Goal: Communication & Community: Participate in discussion

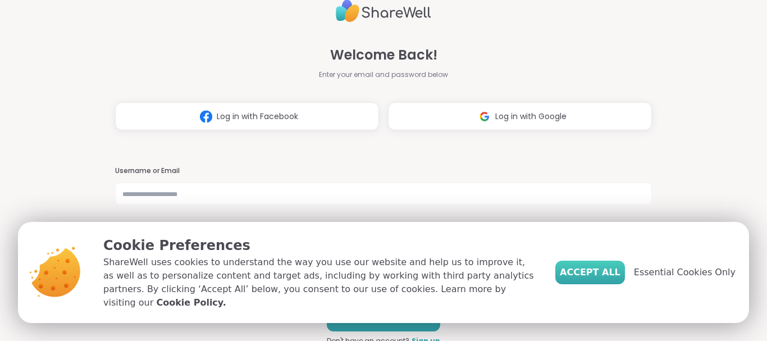
click at [606, 279] on span "Accept All" at bounding box center [590, 272] width 61 height 13
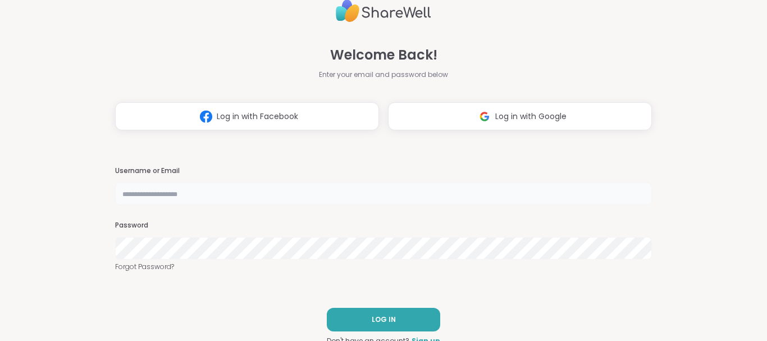
click at [238, 197] on input "text" at bounding box center [383, 194] width 537 height 22
type input "**********"
click at [403, 319] on button "LOG IN" at bounding box center [383, 320] width 113 height 24
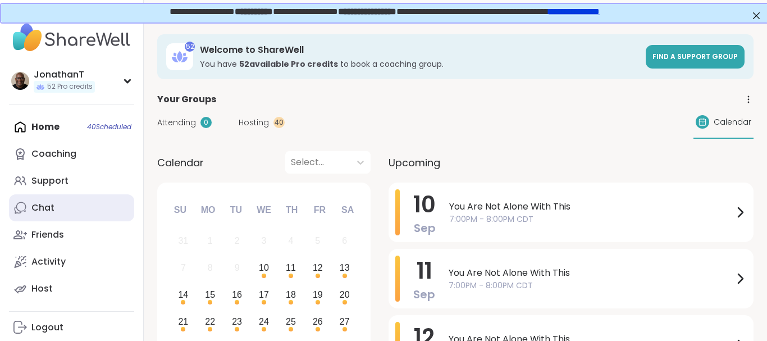
click at [38, 211] on div "Chat" at bounding box center [42, 208] width 23 height 12
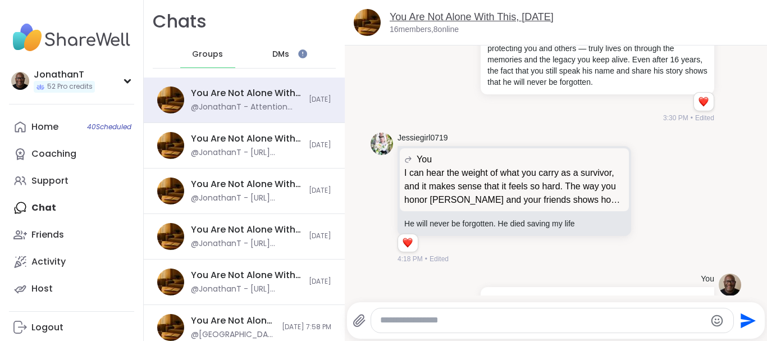
click at [491, 15] on link "You Are Not Alone With This, [DATE]" at bounding box center [472, 16] width 164 height 11
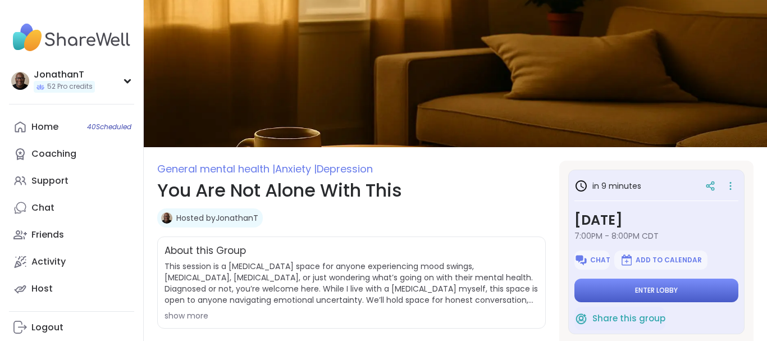
click at [654, 280] on button "Enter lobby" at bounding box center [657, 291] width 164 height 24
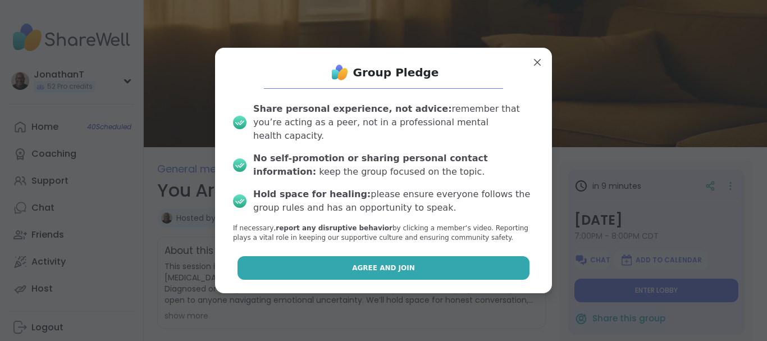
click at [396, 263] on span "Agree and Join" at bounding box center [383, 268] width 63 height 10
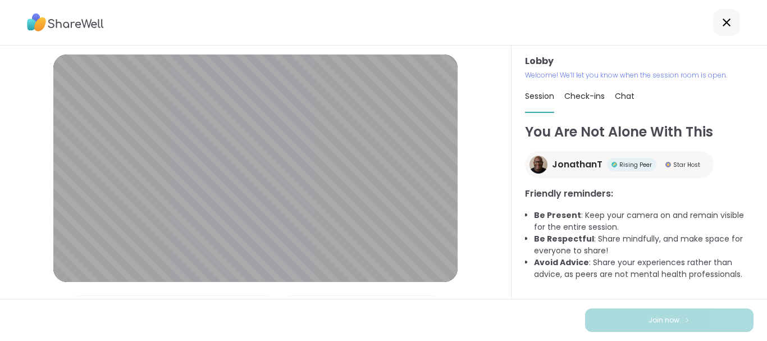
drag, startPoint x: 753, startPoint y: 60, endPoint x: 748, endPoint y: 66, distance: 8.0
click at [750, 69] on div "Lobby Welcome! We’ll let you know when the session room is open." at bounding box center [639, 67] width 229 height 26
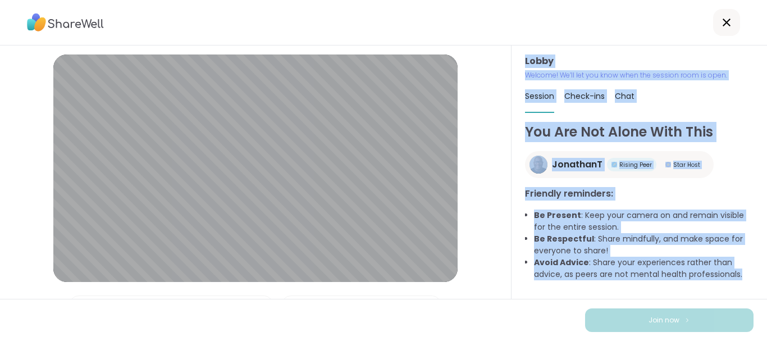
scroll to position [1, 0]
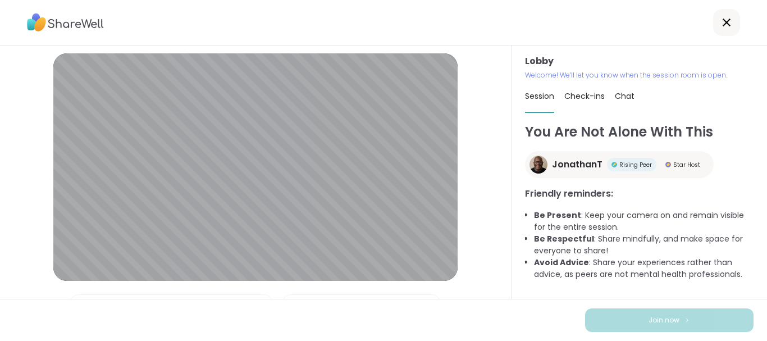
drag, startPoint x: 35, startPoint y: 299, endPoint x: 41, endPoint y: 279, distance: 21.0
click at [41, 279] on div "Lobby | Microphone Array (Realtek(R) Audio) | HP TrueVision HD Camera Test spea…" at bounding box center [256, 172] width 512 height 253
click at [267, 316] on div "Join now" at bounding box center [383, 320] width 767 height 42
click at [619, 101] on span "Chat" at bounding box center [625, 95] width 20 height 11
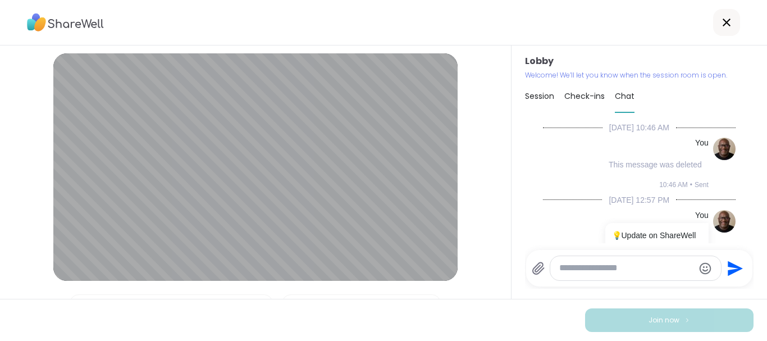
scroll to position [5930, 0]
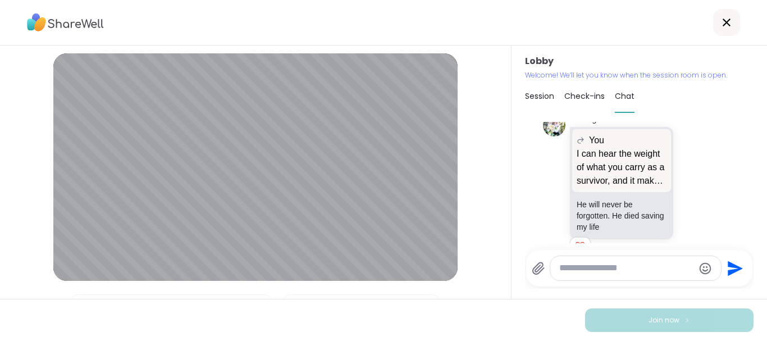
click at [589, 101] on span "Check-ins" at bounding box center [585, 95] width 40 height 11
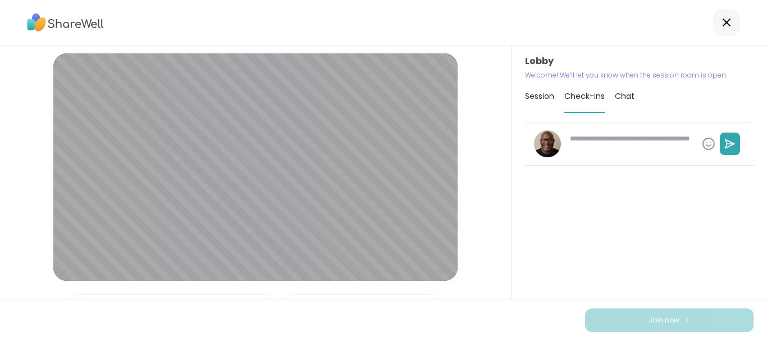
click at [534, 100] on span "Session" at bounding box center [539, 95] width 29 height 11
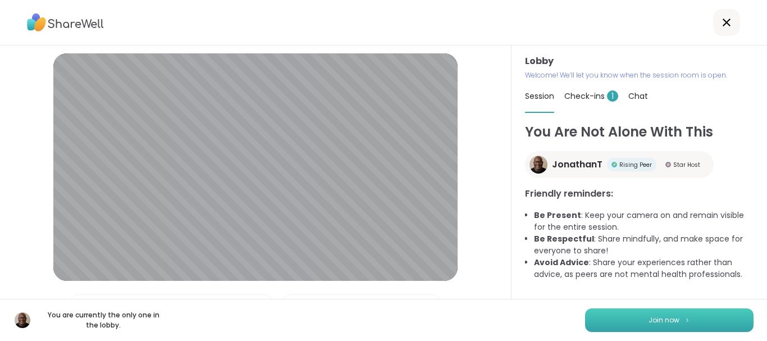
click at [633, 320] on button "Join now" at bounding box center [669, 320] width 169 height 24
click at [581, 95] on span "Check-ins 1" at bounding box center [592, 95] width 54 height 11
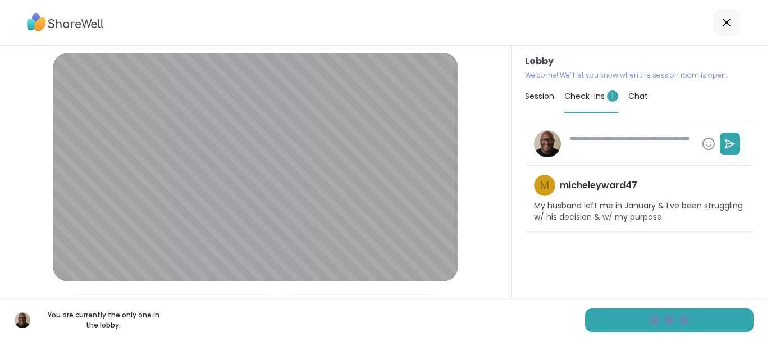
type textarea "*"
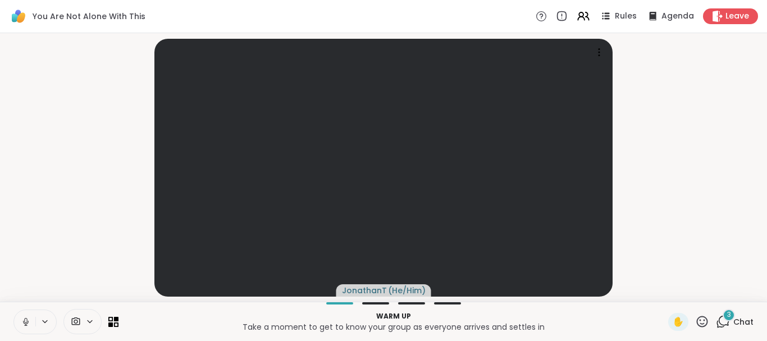
click at [734, 319] on div "3" at bounding box center [729, 315] width 12 height 12
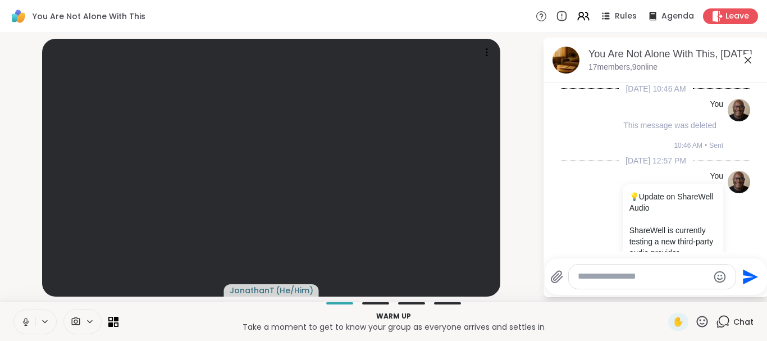
scroll to position [6212, 0]
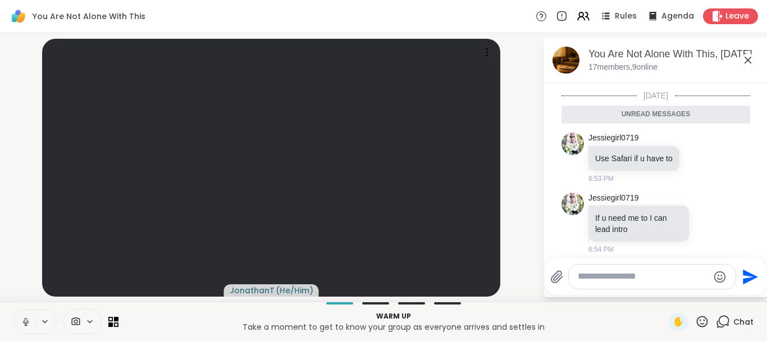
click at [652, 283] on div at bounding box center [652, 277] width 167 height 24
click at [631, 278] on textarea "Type your message" at bounding box center [643, 277] width 131 height 12
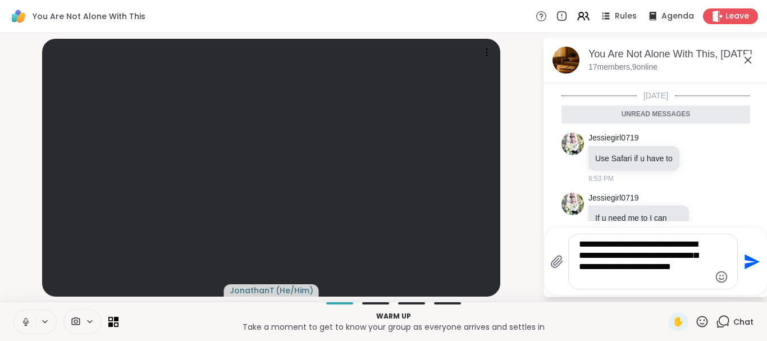
type textarea "**********"
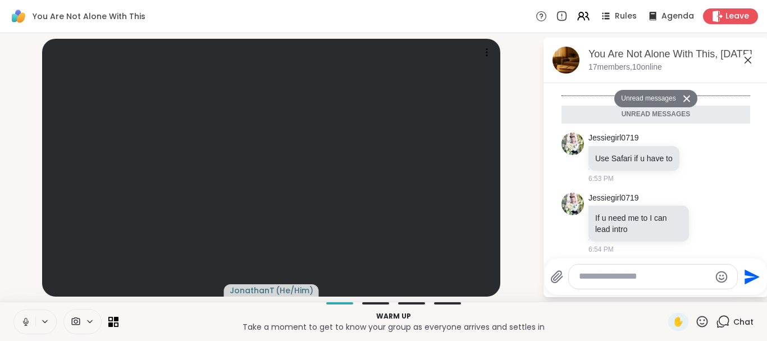
scroll to position [6317, 0]
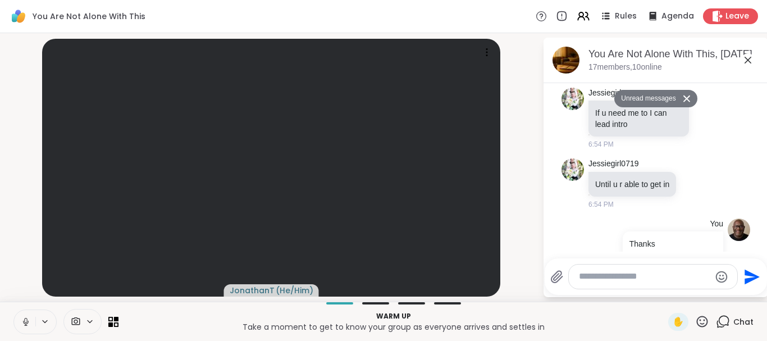
click at [644, 102] on button "Unread messages" at bounding box center [647, 99] width 65 height 18
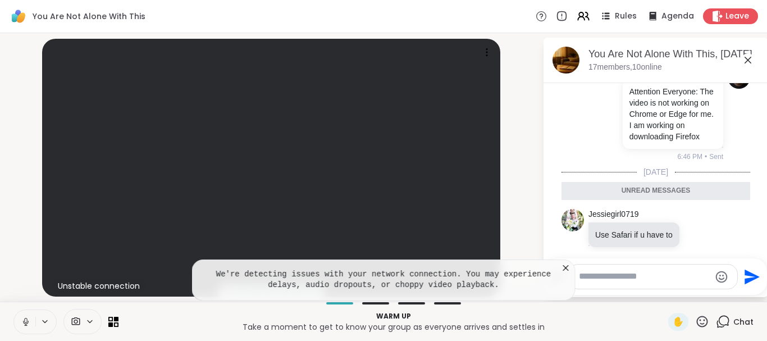
click at [563, 271] on icon at bounding box center [566, 267] width 11 height 11
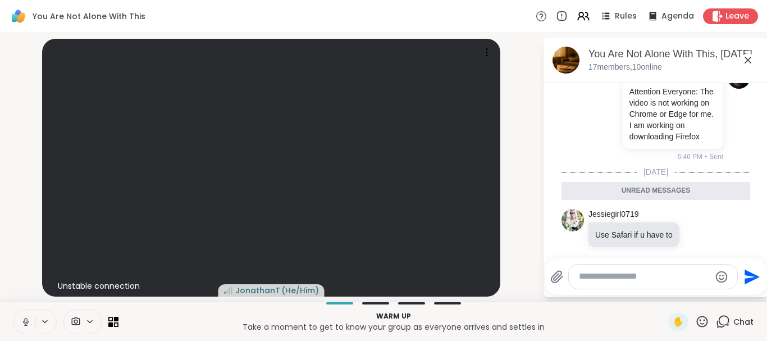
click at [46, 322] on icon at bounding box center [45, 321] width 4 height 2
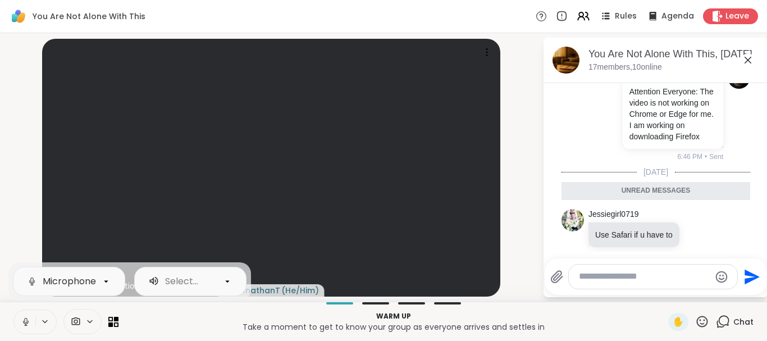
click at [173, 281] on div "Select..." at bounding box center [181, 281] width 33 height 13
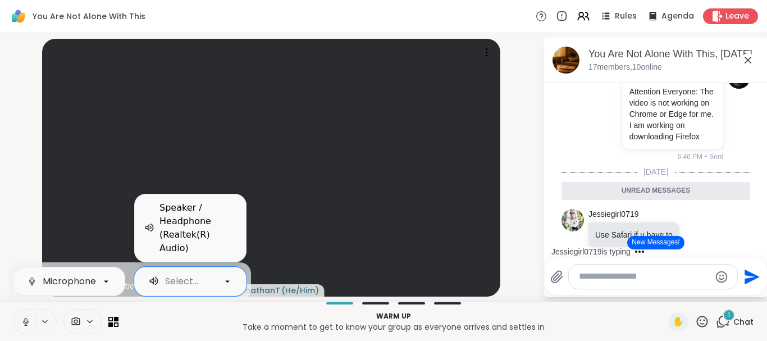
click at [93, 285] on div "Microphone Array (Realtek(R) Audio)" at bounding box center [125, 281] width 165 height 13
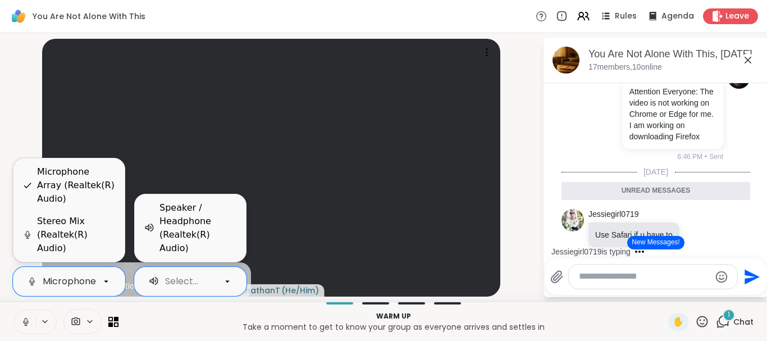
scroll to position [0, 93]
click at [175, 218] on div "Speaker / Headphone (Realtek(R) Audio)" at bounding box center [199, 228] width 78 height 54
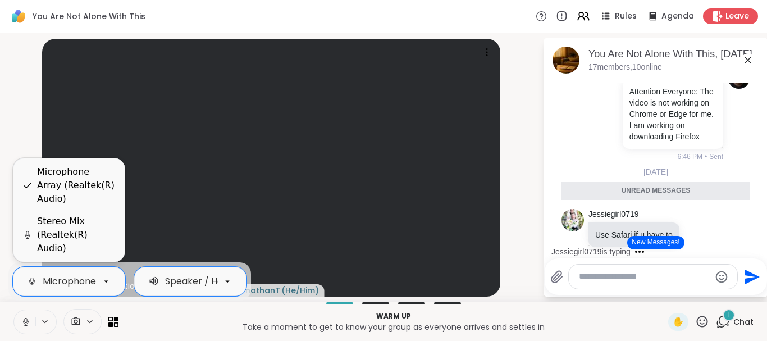
click at [170, 307] on div "2 results available. Use Up and Down to choose options, press Enter to select t…" at bounding box center [383, 321] width 767 height 39
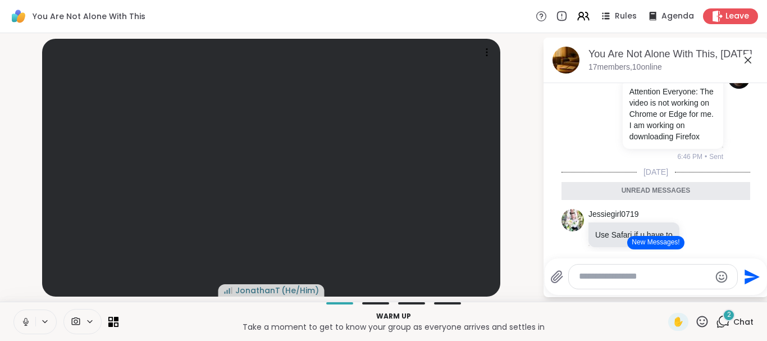
click at [534, 156] on video-player-container "JonathanT ( He/Him )" at bounding box center [271, 168] width 529 height 260
click at [118, 320] on icon at bounding box center [116, 318] width 5 height 5
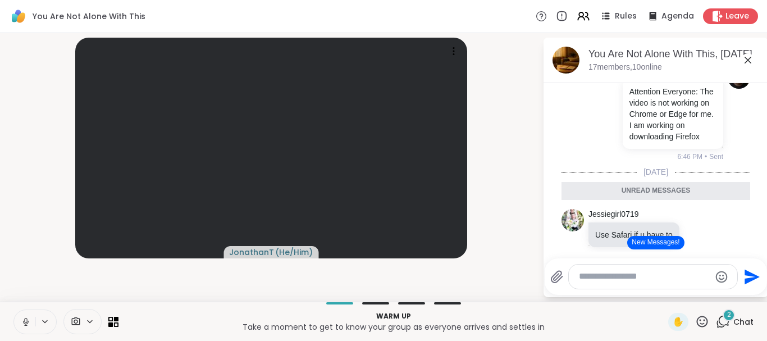
click at [88, 322] on icon at bounding box center [89, 322] width 9 height 10
click at [91, 320] on icon at bounding box center [89, 322] width 9 height 10
click at [72, 321] on icon at bounding box center [76, 321] width 8 height 8
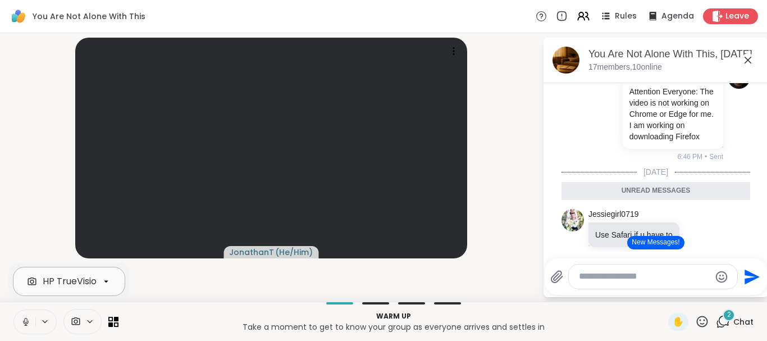
click at [105, 282] on icon at bounding box center [106, 281] width 10 height 10
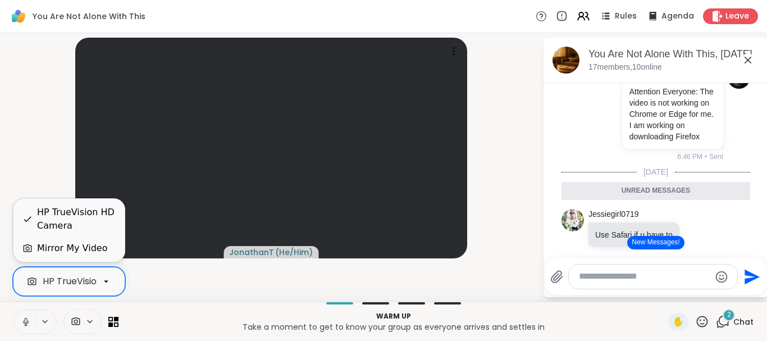
scroll to position [0, 43]
click at [198, 291] on div "JonathanT ( He/Him )" at bounding box center [271, 168] width 529 height 260
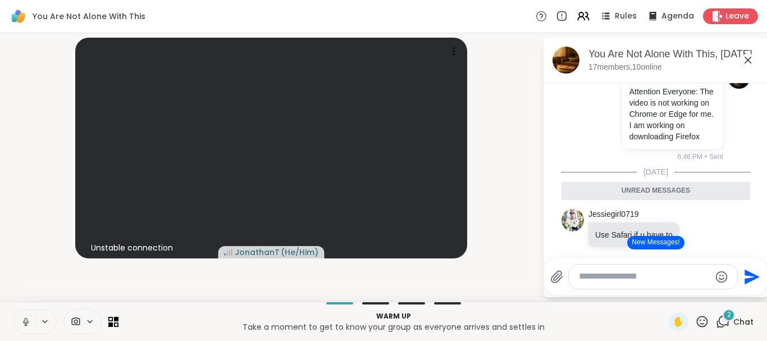
click at [648, 248] on button "New Messages!" at bounding box center [656, 242] width 57 height 13
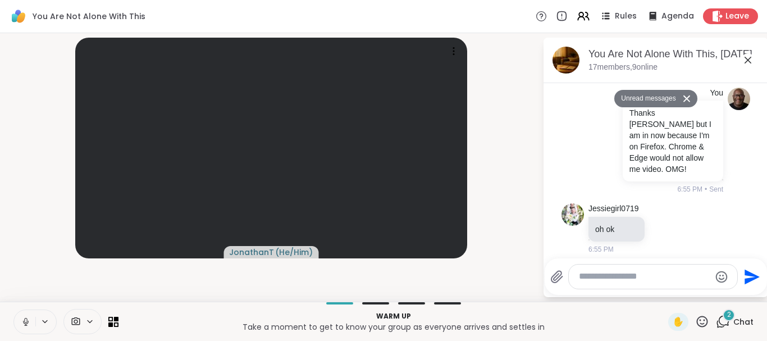
click at [644, 94] on button "Unread messages" at bounding box center [647, 99] width 65 height 18
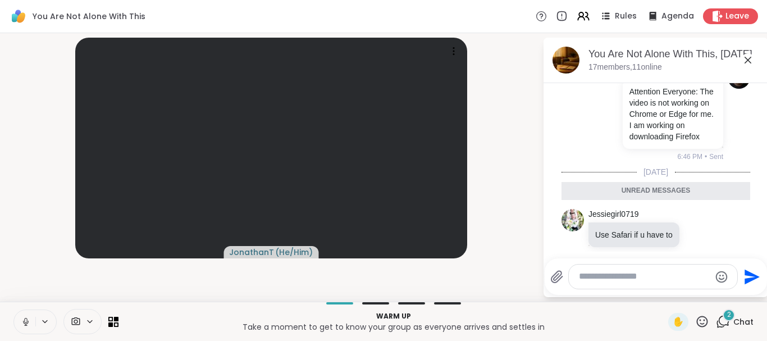
click at [166, 315] on p "Warm up" at bounding box center [393, 316] width 536 height 10
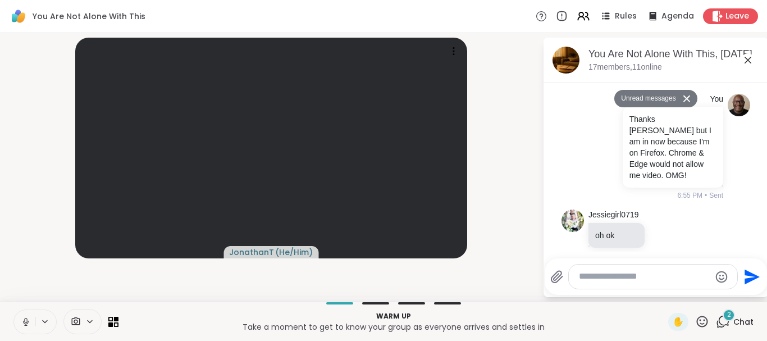
scroll to position [6448, 0]
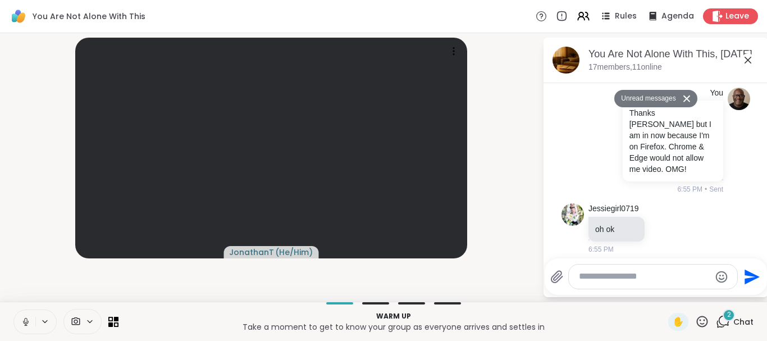
click at [649, 101] on button "Unread messages" at bounding box center [647, 99] width 65 height 18
click at [656, 100] on button "Unread messages" at bounding box center [647, 99] width 65 height 18
click at [659, 104] on button "Unread messages" at bounding box center [647, 99] width 65 height 18
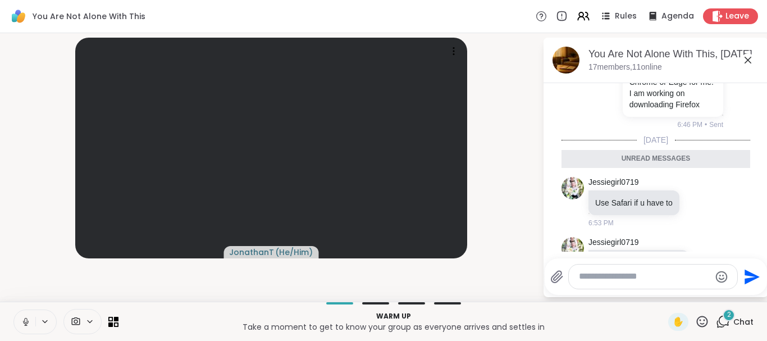
scroll to position [6172, 0]
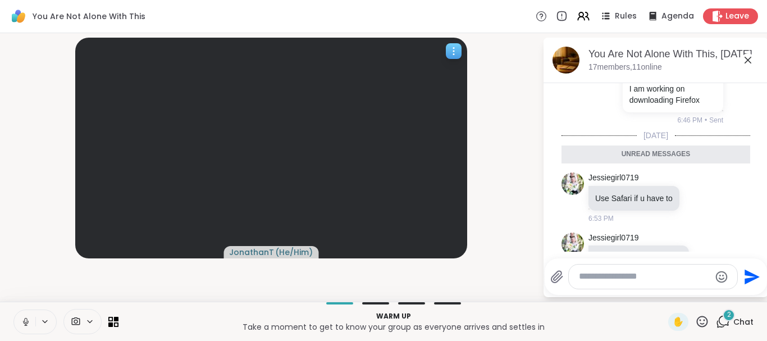
click at [262, 103] on div at bounding box center [271, 148] width 392 height 221
click at [13, 206] on div "JonathanT ( He/Him )" at bounding box center [271, 148] width 529 height 221
click at [89, 322] on icon at bounding box center [89, 322] width 9 height 10
click at [39, 321] on button at bounding box center [45, 322] width 21 height 10
click at [745, 58] on icon at bounding box center [748, 59] width 13 height 13
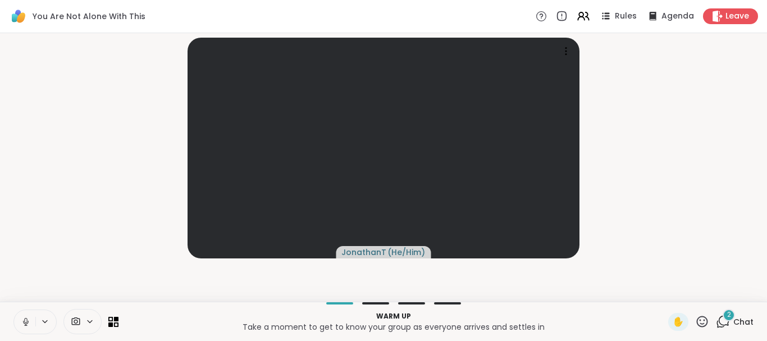
click at [726, 318] on div "2" at bounding box center [729, 315] width 12 height 12
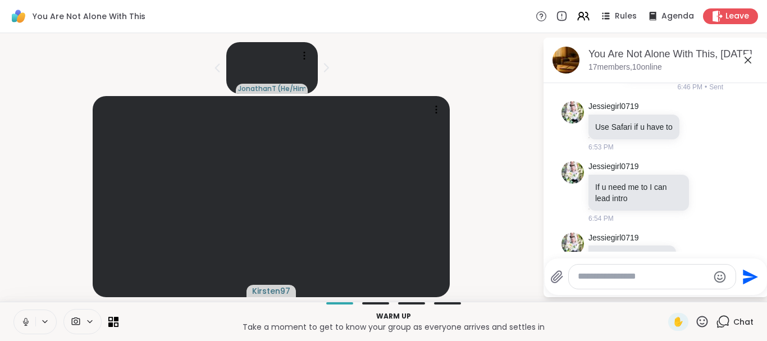
scroll to position [6206, 0]
click at [748, 53] on icon at bounding box center [748, 59] width 13 height 13
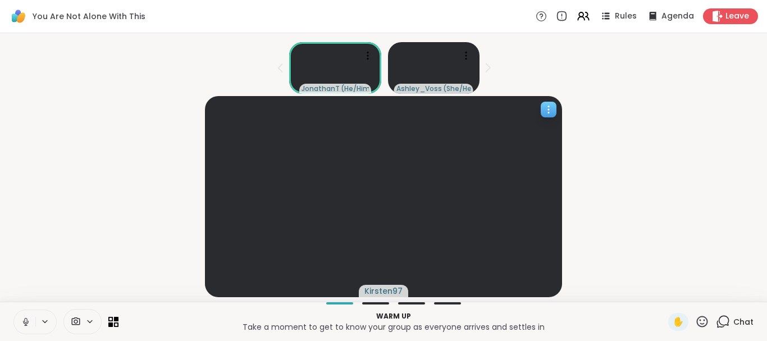
click at [210, 107] on div at bounding box center [384, 196] width 358 height 201
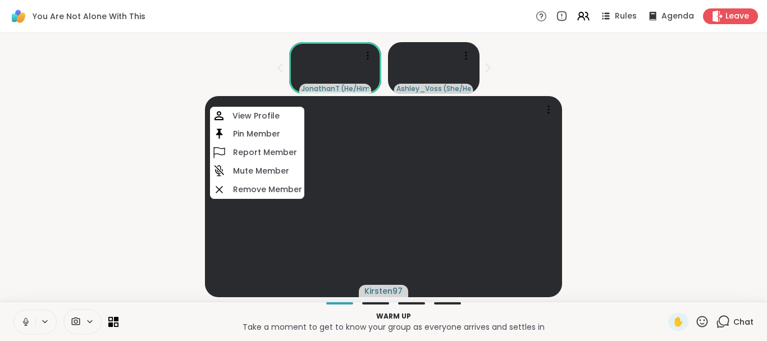
click at [93, 100] on div "Kirsten97 View Profile Pin Member Report Member Mute Member Remove Member" at bounding box center [384, 196] width 754 height 201
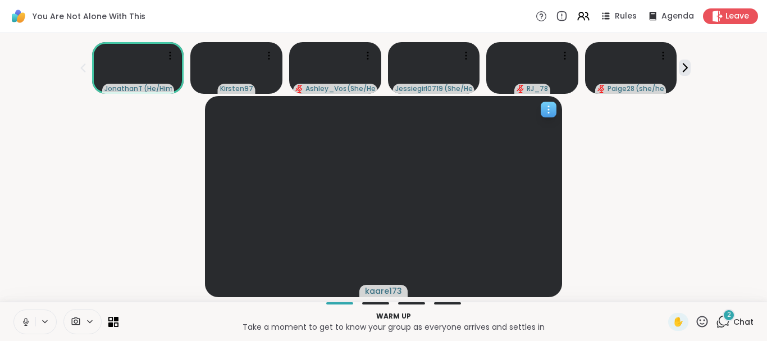
click at [547, 108] on icon at bounding box center [548, 109] width 11 height 11
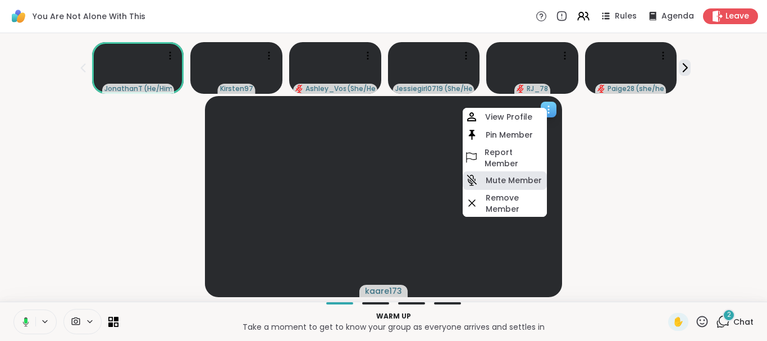
click at [514, 184] on h4 "Mute Member" at bounding box center [514, 180] width 56 height 11
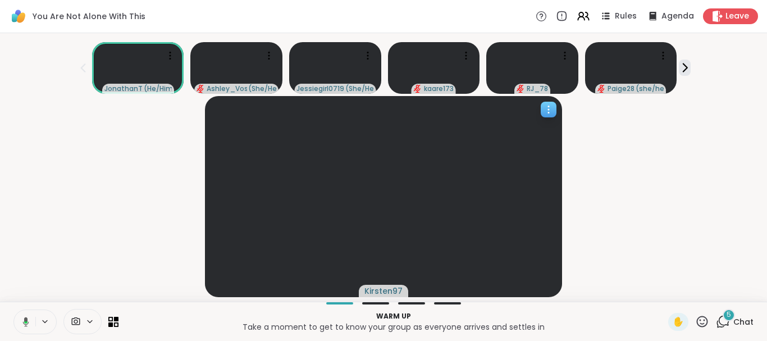
click at [545, 110] on icon at bounding box center [548, 109] width 11 height 11
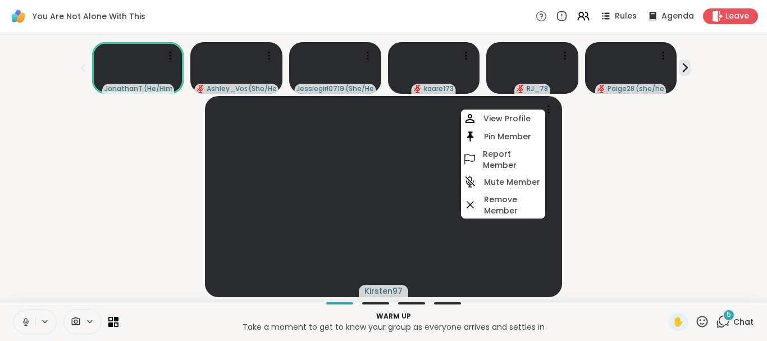
click at [729, 321] on div "5" at bounding box center [729, 315] width 12 height 12
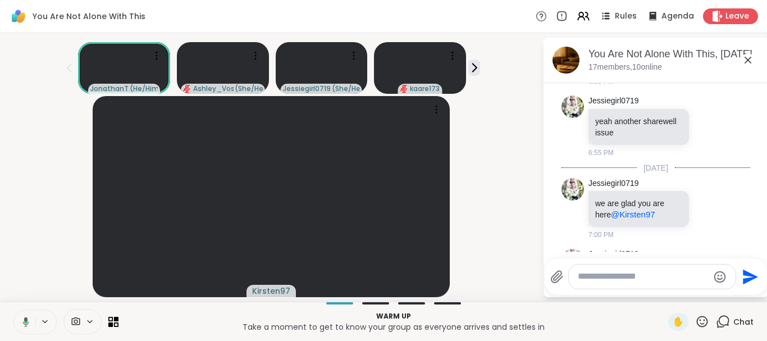
scroll to position [6574, 0]
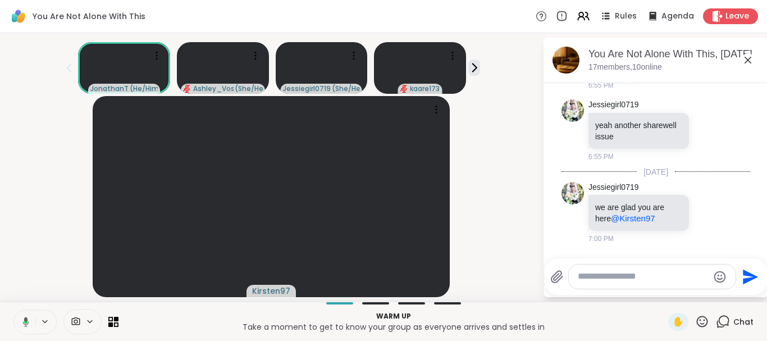
click at [749, 61] on icon at bounding box center [748, 60] width 7 height 7
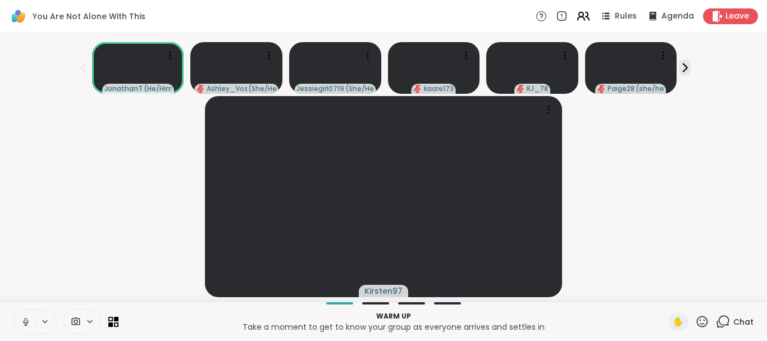
click at [586, 11] on icon at bounding box center [583, 16] width 14 height 14
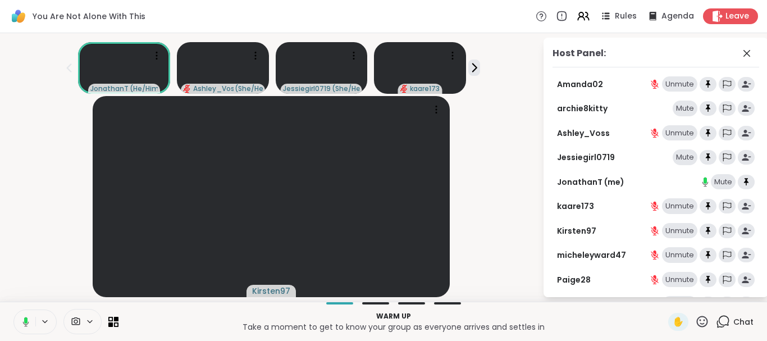
drag, startPoint x: 763, startPoint y: 145, endPoint x: 764, endPoint y: 231, distance: 86.0
drag, startPoint x: 764, startPoint y: 222, endPoint x: 767, endPoint y: 276, distance: 54.6
drag, startPoint x: 766, startPoint y: 232, endPoint x: 765, endPoint y: 196, distance: 36.0
drag, startPoint x: 765, startPoint y: 196, endPoint x: 767, endPoint y: 310, distance: 114.1
click at [463, 238] on div "Kirsten97" at bounding box center [271, 196] width 529 height 201
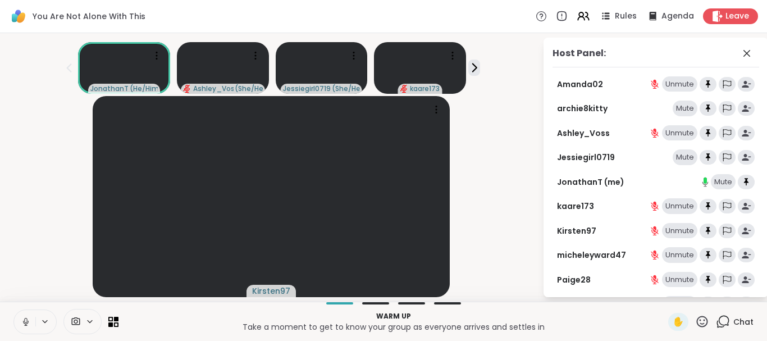
scroll to position [53, 0]
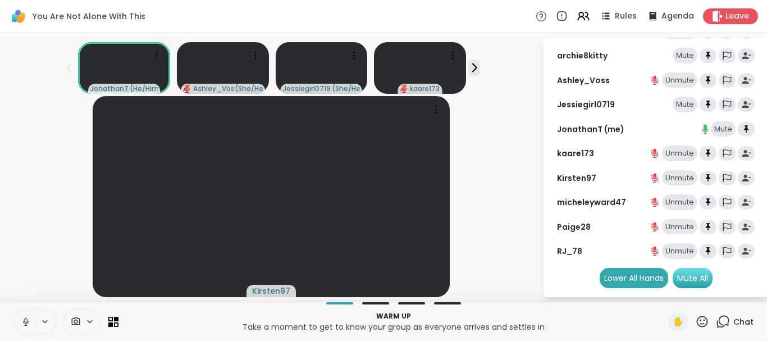
click at [697, 279] on div "Mute All" at bounding box center [693, 278] width 40 height 20
click at [470, 68] on icon at bounding box center [475, 68] width 12 height 12
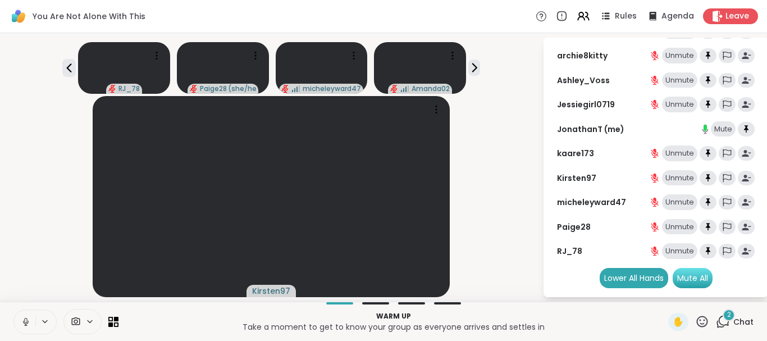
click at [699, 283] on div "Mute All" at bounding box center [693, 278] width 40 height 20
click at [686, 181] on div "Unmute" at bounding box center [679, 178] width 35 height 16
click at [686, 181] on div "Mute" at bounding box center [685, 178] width 25 height 16
click at [440, 102] on div at bounding box center [437, 110] width 16 height 16
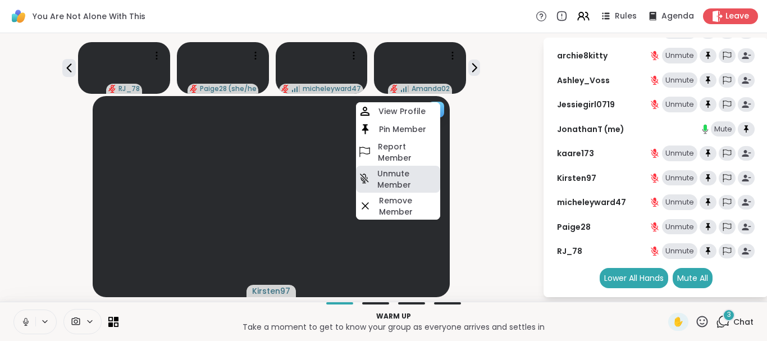
click at [403, 172] on h4 "Unmute Member" at bounding box center [408, 179] width 61 height 22
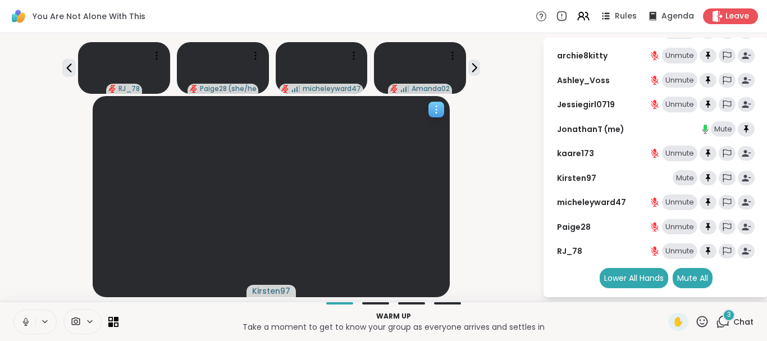
click at [438, 111] on icon at bounding box center [436, 109] width 11 height 11
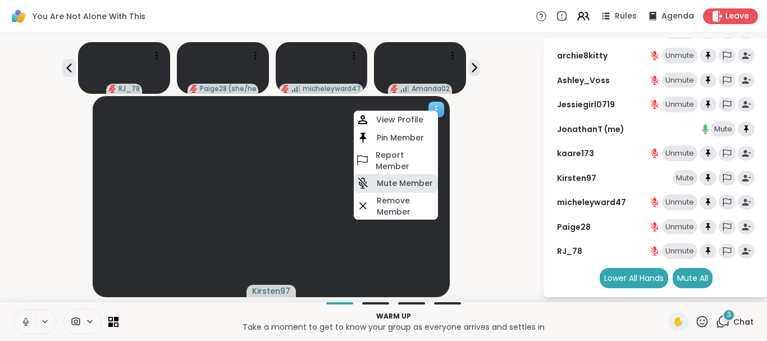
click at [408, 184] on h4 "Mute Member" at bounding box center [405, 183] width 56 height 11
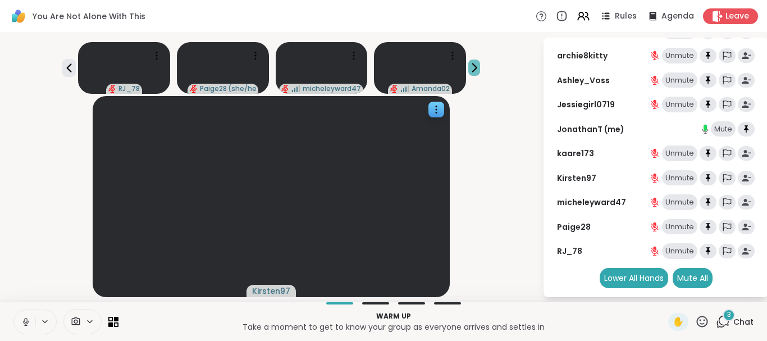
click at [475, 72] on icon at bounding box center [475, 68] width 12 height 12
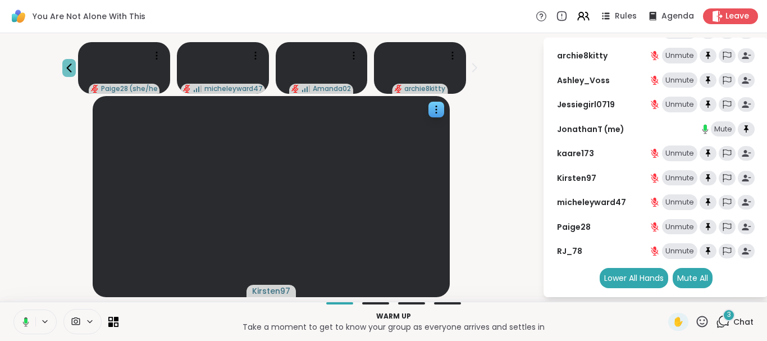
click at [63, 69] on icon at bounding box center [68, 67] width 13 height 13
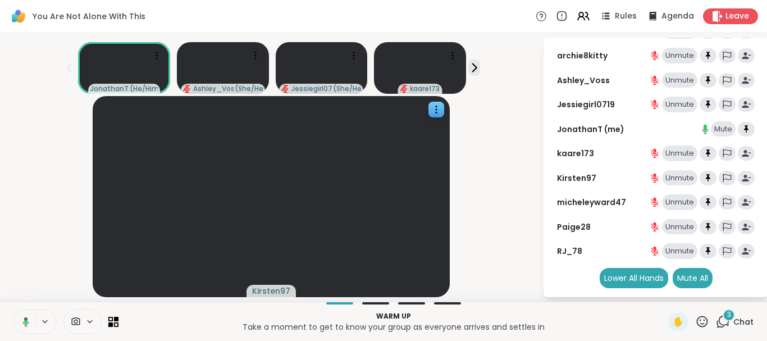
click at [735, 317] on div "3" at bounding box center [729, 315] width 12 height 12
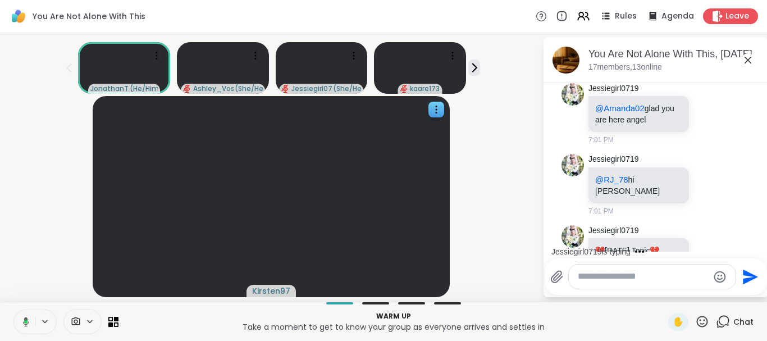
scroll to position [6865, 0]
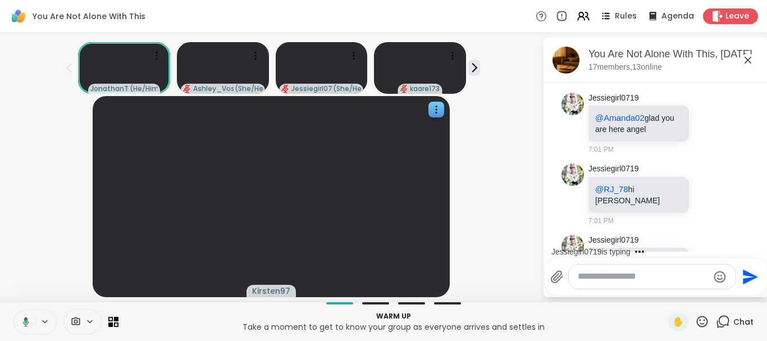
click at [750, 60] on icon at bounding box center [748, 59] width 13 height 13
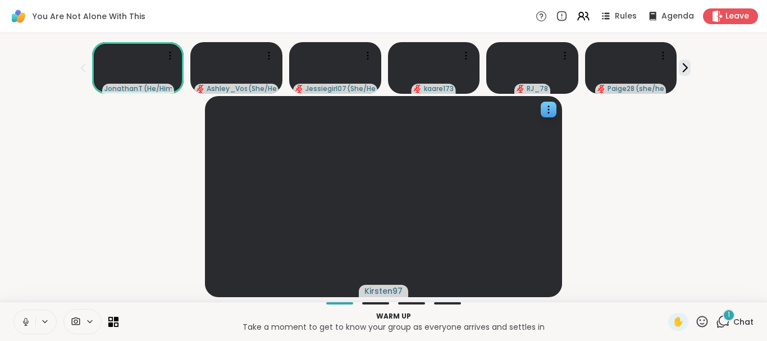
click at [733, 319] on div "1" at bounding box center [729, 315] width 12 height 12
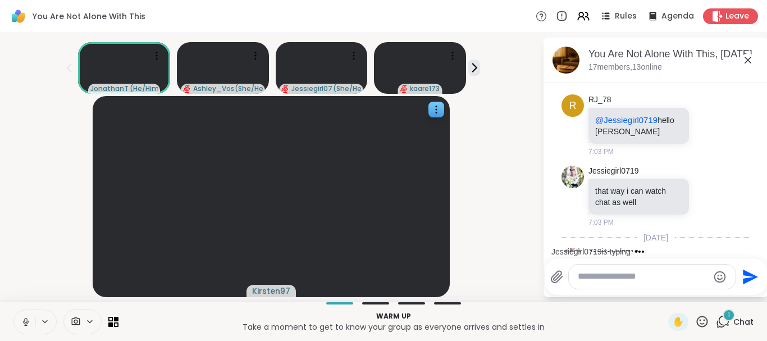
scroll to position [7383, 0]
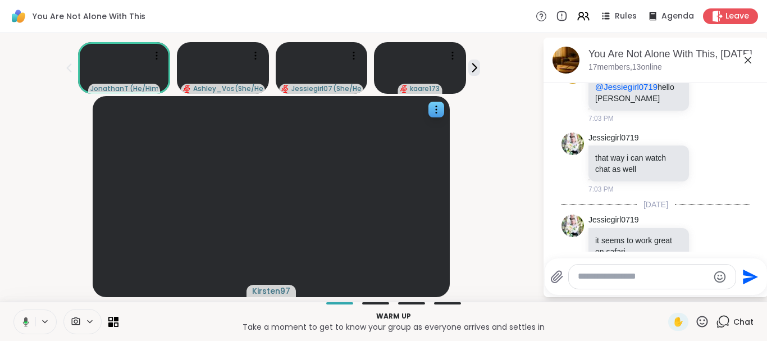
click at [747, 54] on icon at bounding box center [748, 59] width 13 height 13
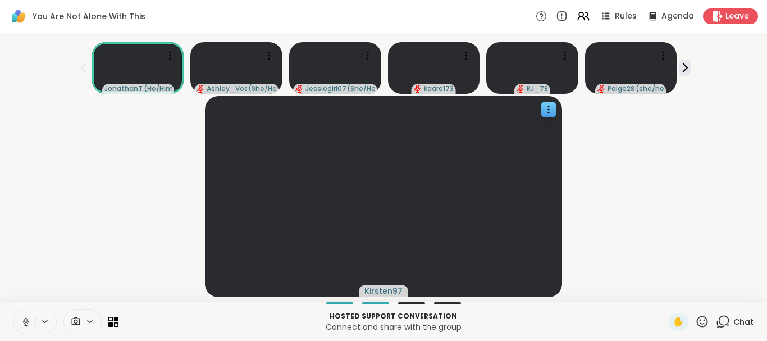
click at [652, 203] on div "Kirsten97" at bounding box center [384, 196] width 754 height 201
click at [730, 219] on div "Kirsten97" at bounding box center [384, 196] width 754 height 201
click at [682, 65] on icon at bounding box center [685, 68] width 12 height 12
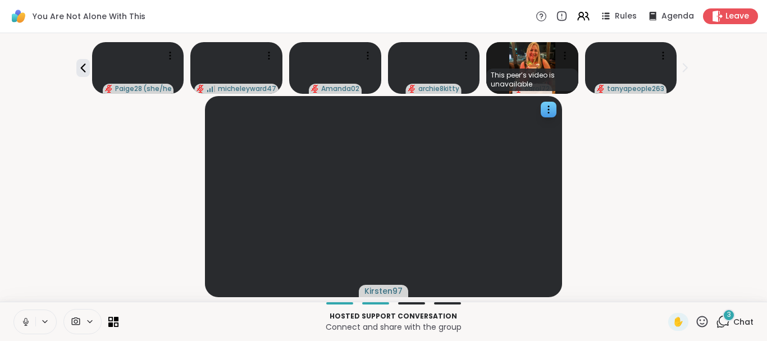
click at [91, 74] on div "Paige28 ( she/her ) micheleyward47 Amanda02 archie8kitty This peer’s video is u…" at bounding box center [384, 66] width 754 height 56
click at [731, 323] on div "3 Chat" at bounding box center [735, 322] width 38 height 18
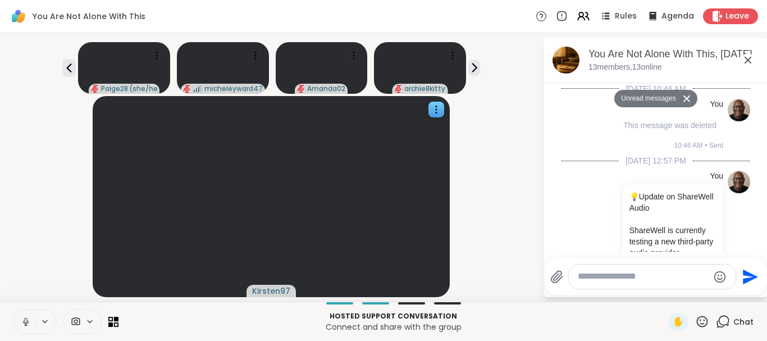
scroll to position [7848, 0]
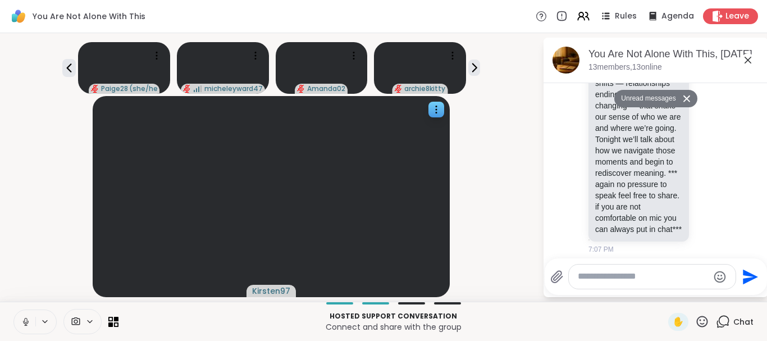
click at [645, 96] on button "Unread messages" at bounding box center [647, 99] width 65 height 18
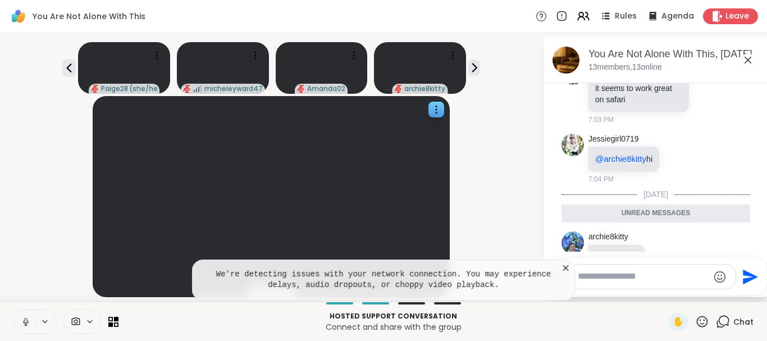
click at [567, 270] on icon at bounding box center [566, 267] width 11 height 11
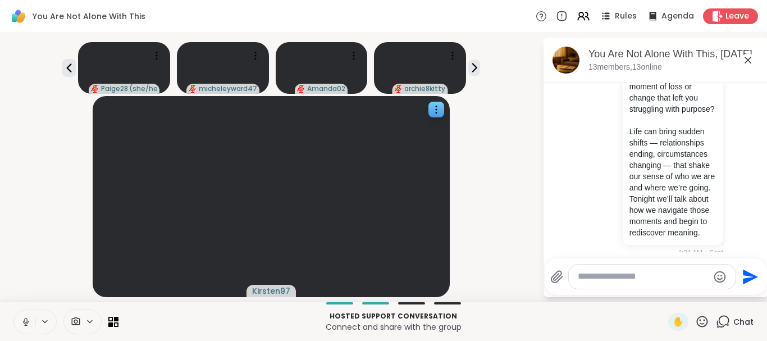
scroll to position [615, 0]
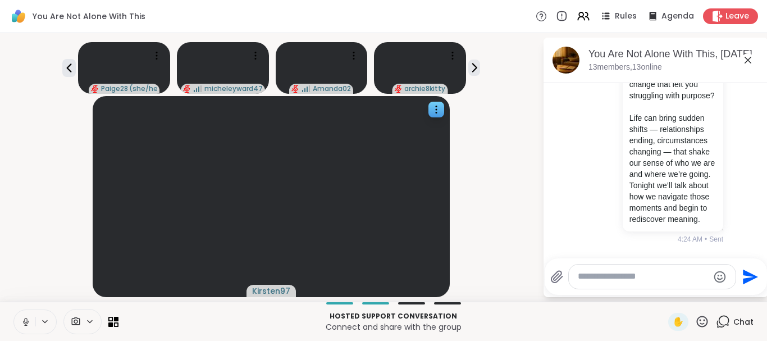
click at [60, 71] on div "Paige28 ( she/her ) micheleyward47 Amanda02 archie8kitty" at bounding box center [271, 66] width 529 height 56
click at [68, 71] on icon at bounding box center [68, 67] width 13 height 13
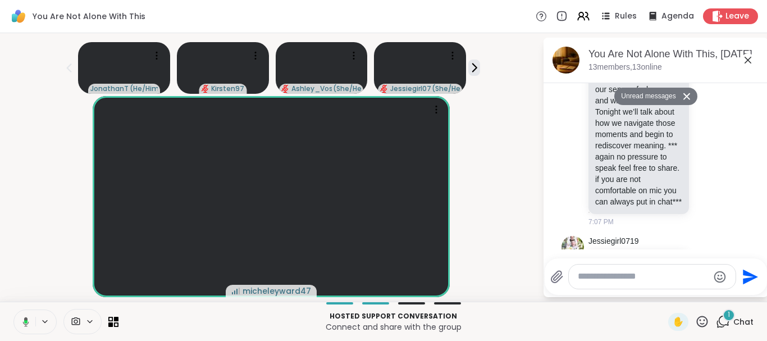
scroll to position [7931, 0]
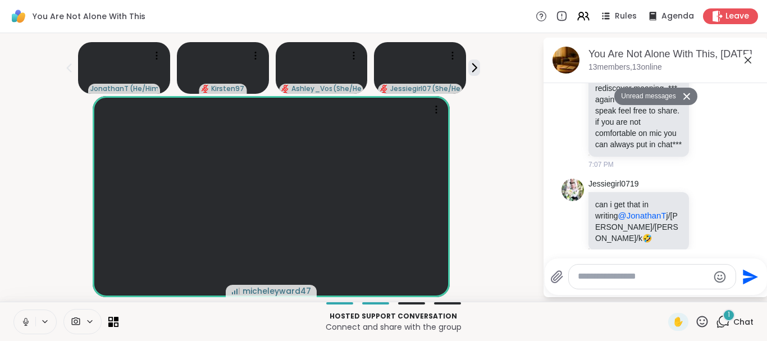
click at [711, 304] on icon at bounding box center [709, 308] width 8 height 8
click at [592, 285] on div "Select Reaction: Thumbs up" at bounding box center [595, 290] width 10 height 10
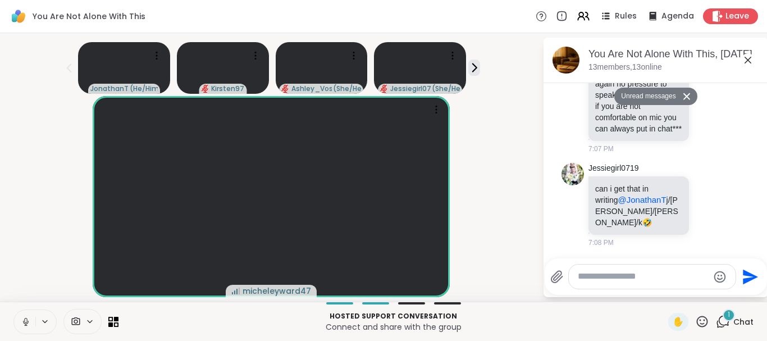
click at [731, 320] on div "1" at bounding box center [729, 315] width 12 height 12
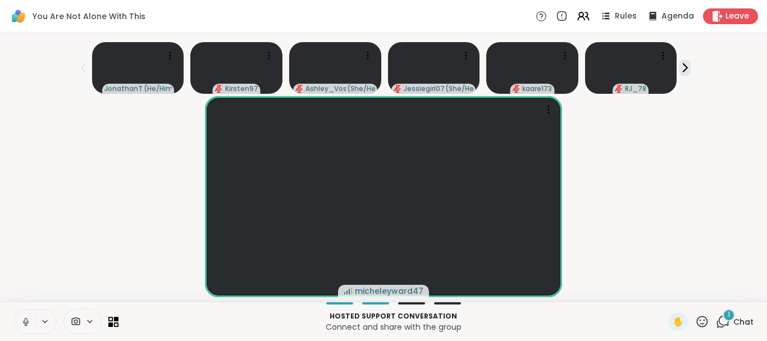
click at [731, 320] on div "1" at bounding box center [729, 315] width 12 height 12
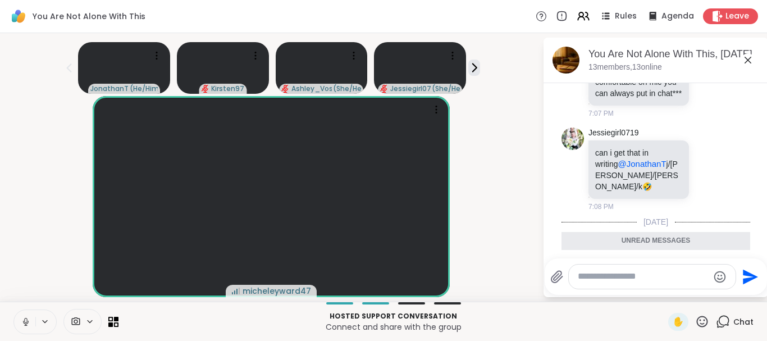
click at [748, 59] on icon at bounding box center [748, 60] width 7 height 7
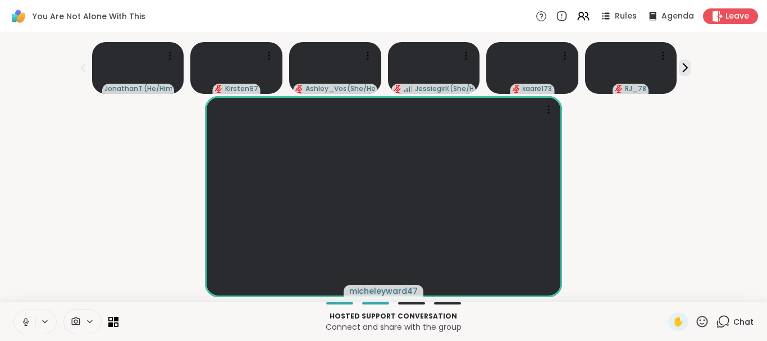
click at [135, 259] on div "micheleyward47" at bounding box center [384, 196] width 754 height 201
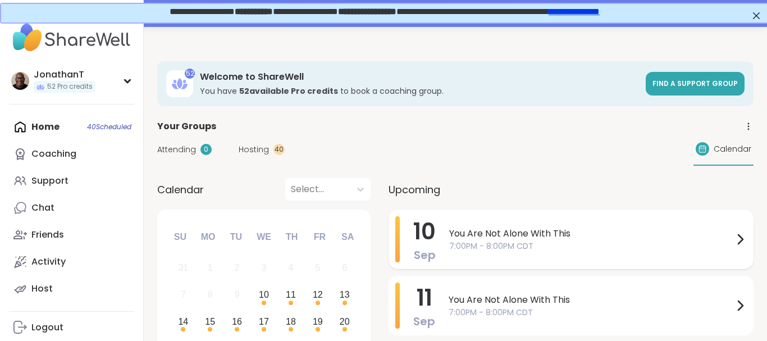
click at [480, 238] on span "You Are Not Alone With This" at bounding box center [591, 233] width 284 height 13
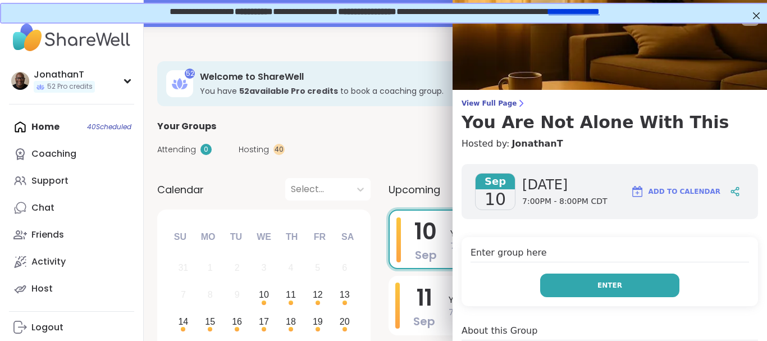
click at [638, 289] on button "Enter" at bounding box center [609, 286] width 139 height 24
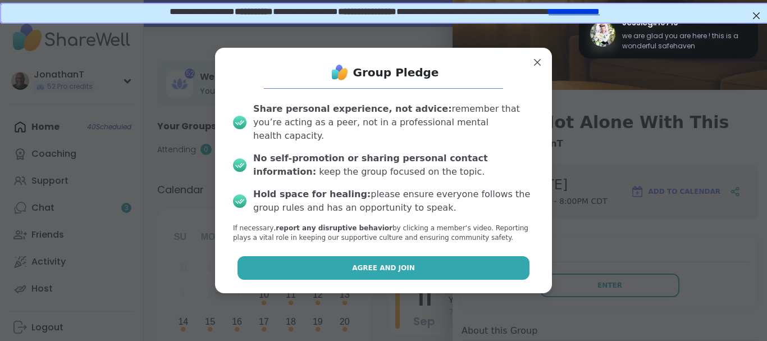
click at [440, 259] on button "Agree and Join" at bounding box center [384, 268] width 293 height 24
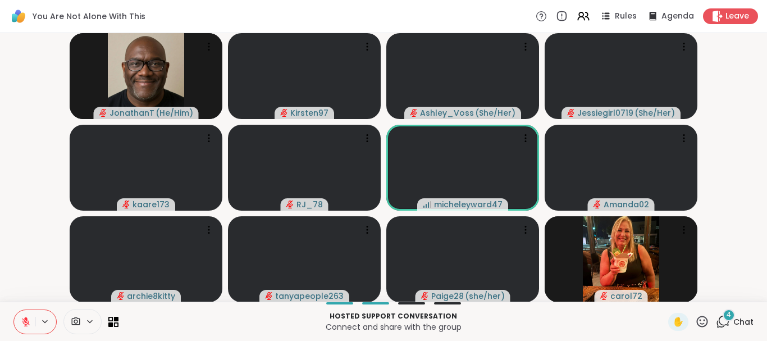
click at [18, 325] on button at bounding box center [24, 322] width 21 height 24
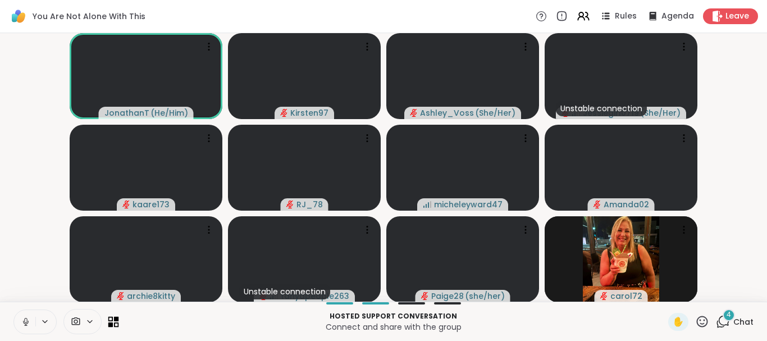
click at [115, 322] on icon at bounding box center [116, 324] width 5 height 5
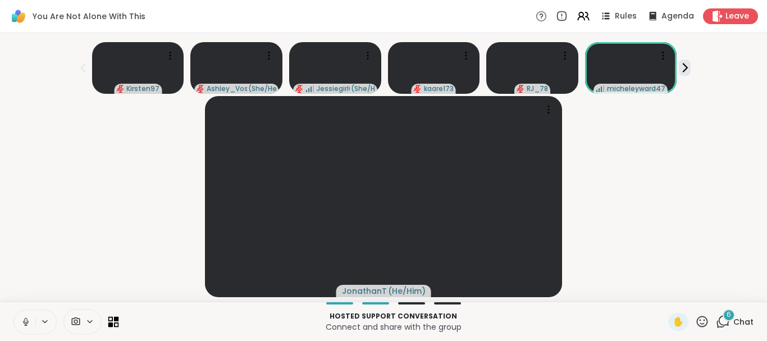
click at [114, 319] on icon at bounding box center [116, 318] width 5 height 5
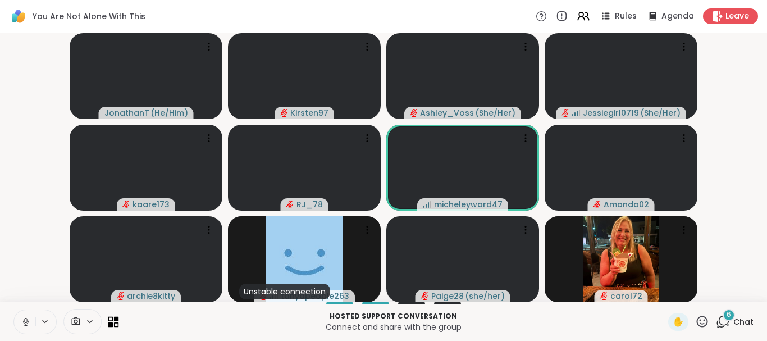
click at [114, 319] on icon at bounding box center [116, 318] width 5 height 5
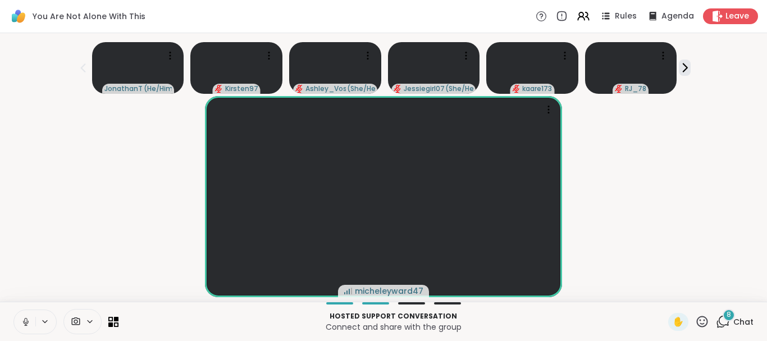
click at [734, 318] on div "8" at bounding box center [729, 315] width 12 height 12
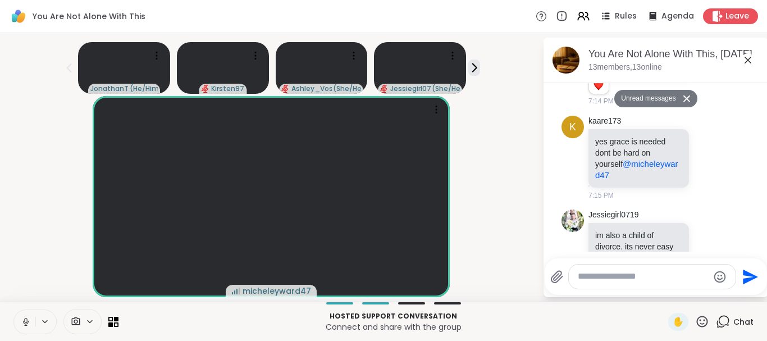
scroll to position [8943, 0]
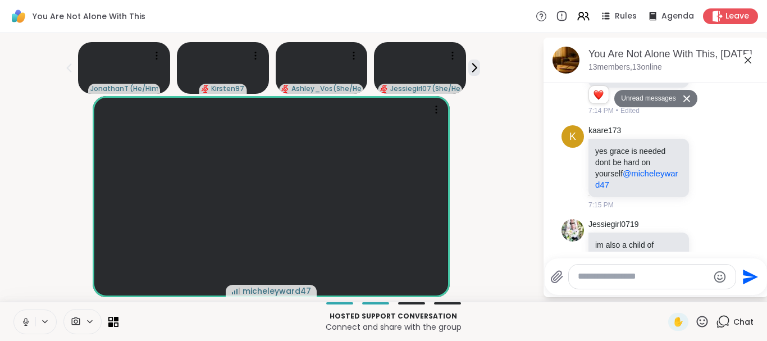
click at [642, 101] on button "Unread messages" at bounding box center [647, 99] width 65 height 18
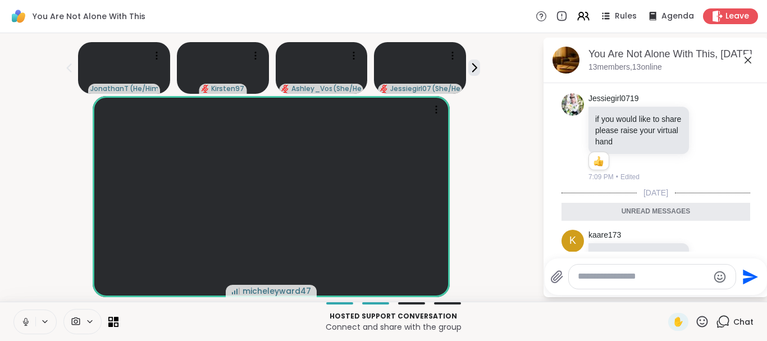
click at [752, 64] on icon at bounding box center [748, 59] width 13 height 13
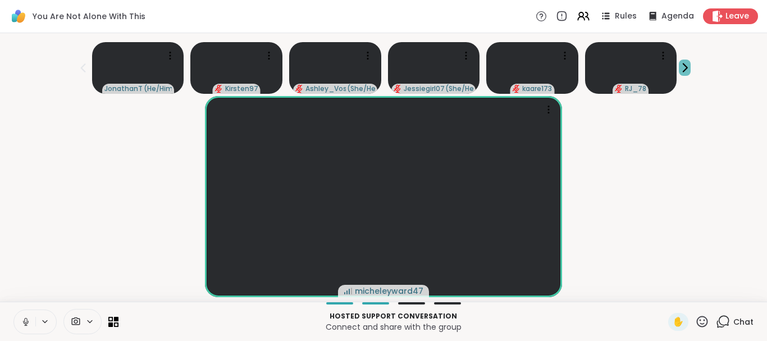
click at [689, 62] on icon at bounding box center [685, 68] width 12 height 12
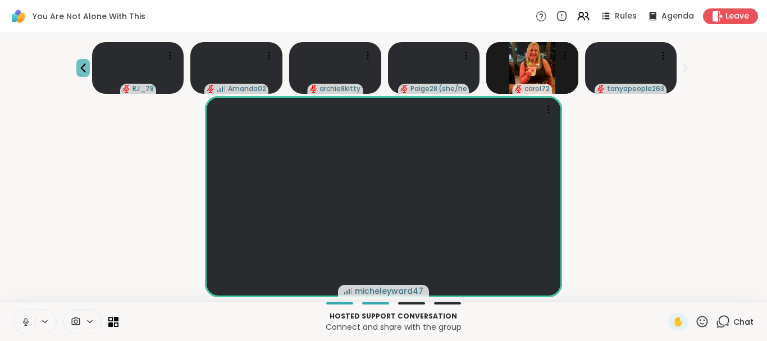
click at [81, 66] on icon at bounding box center [82, 67] width 13 height 13
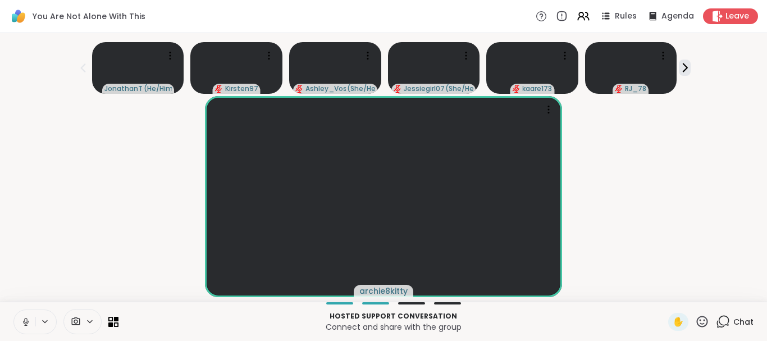
click at [94, 169] on div "archie8kitty" at bounding box center [384, 196] width 754 height 201
click at [585, 19] on icon at bounding box center [583, 16] width 14 height 14
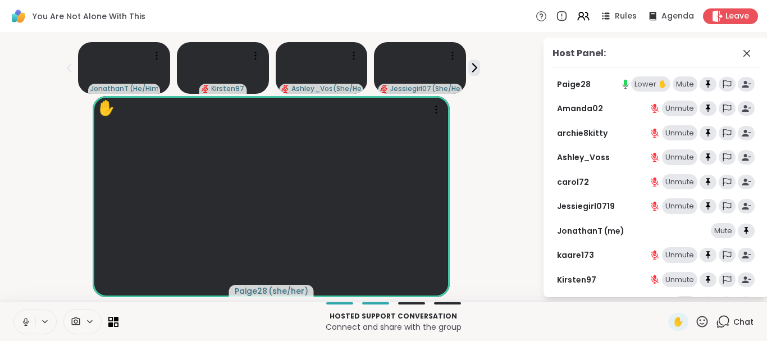
click at [634, 83] on div "Lower ✋" at bounding box center [650, 84] width 39 height 16
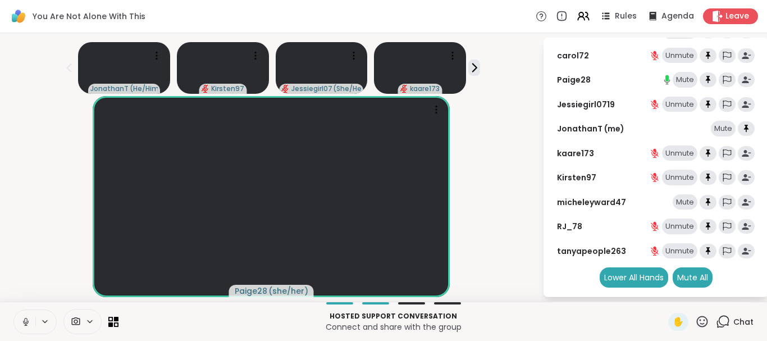
scroll to position [0, 0]
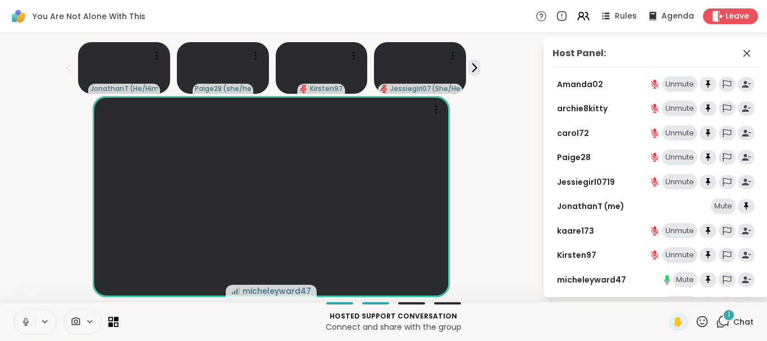
click at [718, 315] on icon at bounding box center [723, 322] width 14 height 14
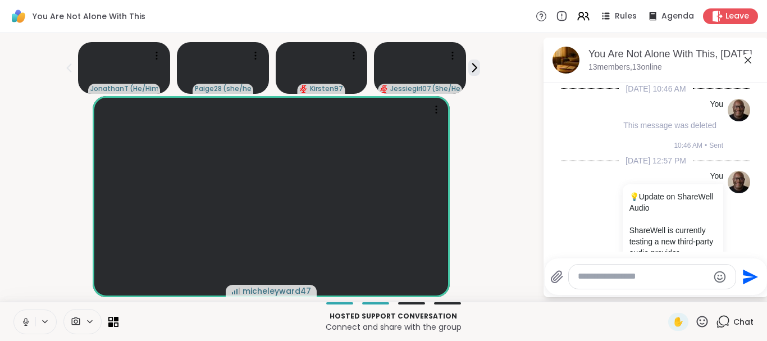
scroll to position [9254, 0]
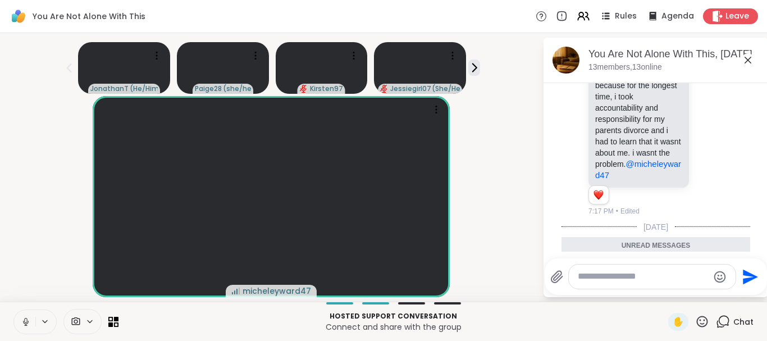
click at [718, 307] on icon at bounding box center [722, 311] width 8 height 8
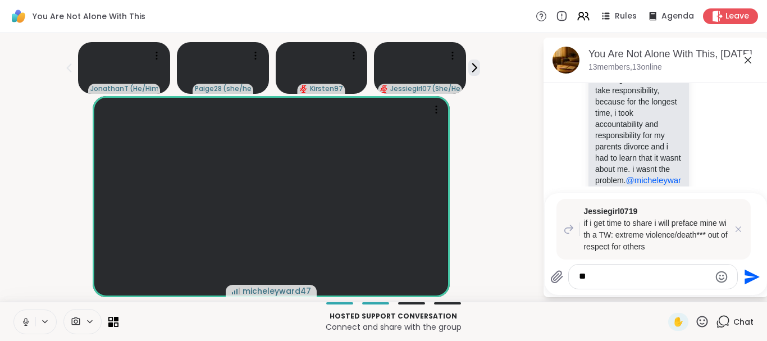
scroll to position [9269, 0]
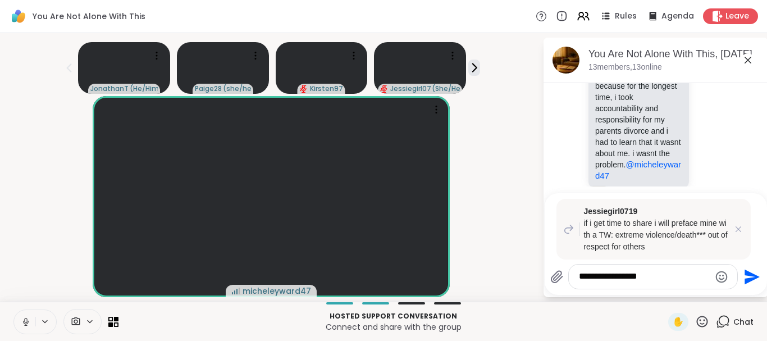
type textarea "**********"
click at [747, 275] on icon "Send" at bounding box center [752, 276] width 15 height 15
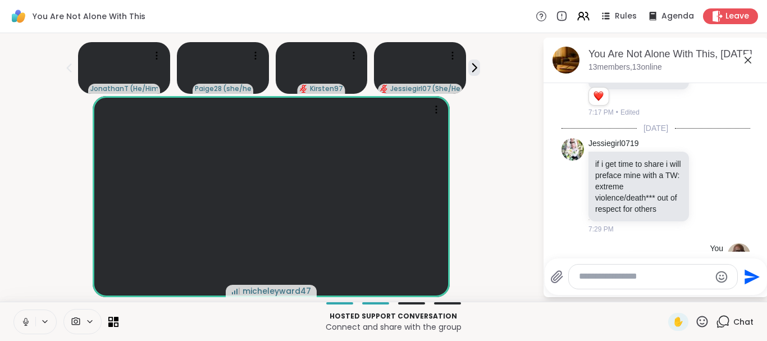
scroll to position [9384, 0]
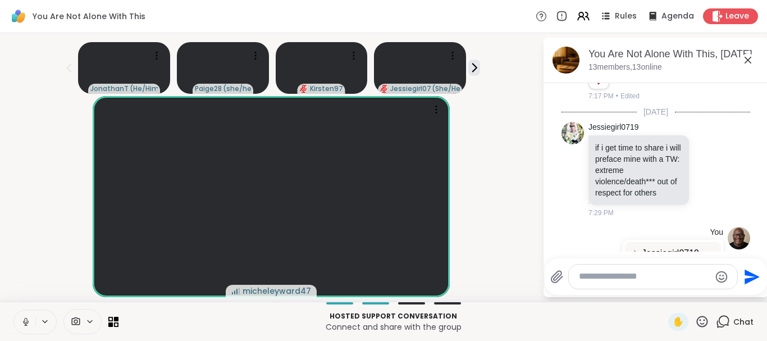
click at [747, 60] on icon at bounding box center [748, 59] width 13 height 13
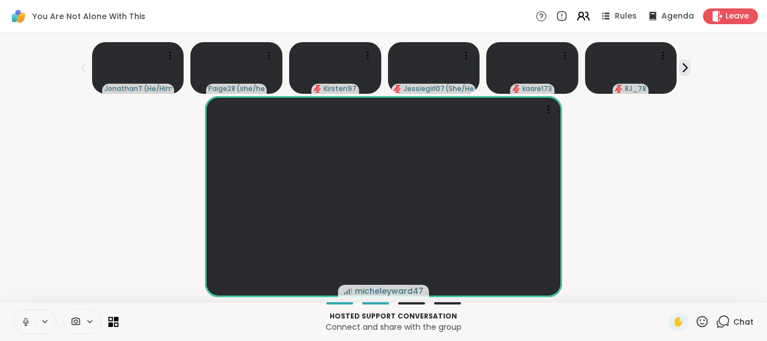
click at [584, 13] on icon at bounding box center [583, 16] width 14 height 14
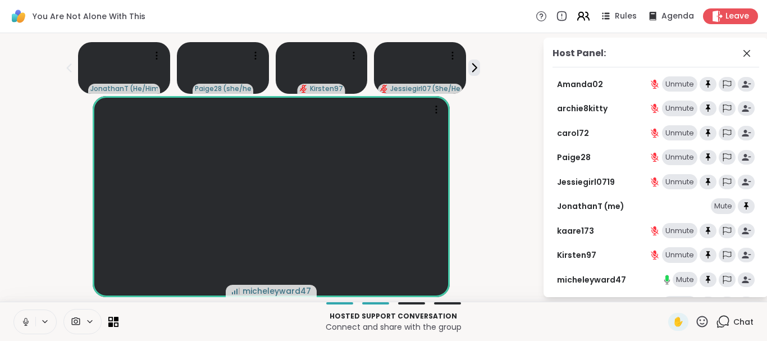
click at [584, 13] on icon at bounding box center [583, 16] width 14 height 14
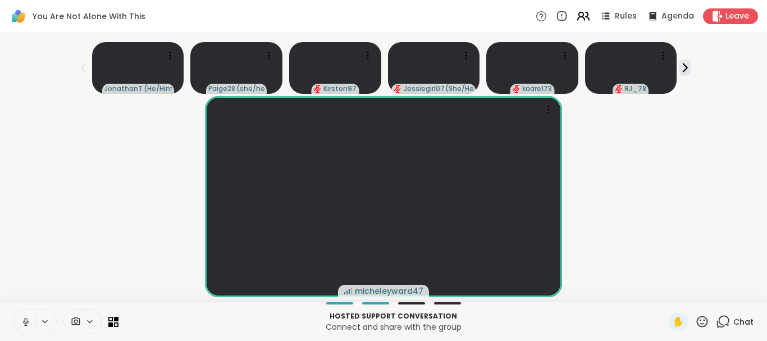
click at [584, 13] on icon at bounding box center [583, 16] width 14 height 14
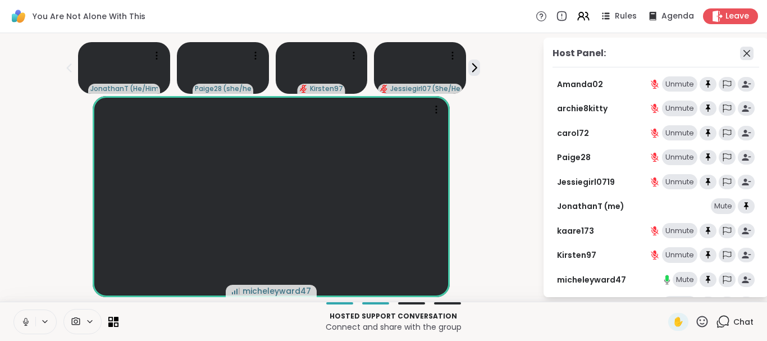
click at [746, 51] on icon at bounding box center [746, 53] width 13 height 13
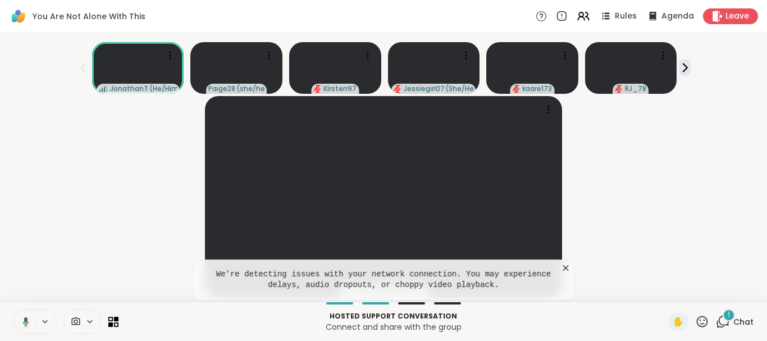
click at [562, 267] on icon at bounding box center [566, 267] width 11 height 11
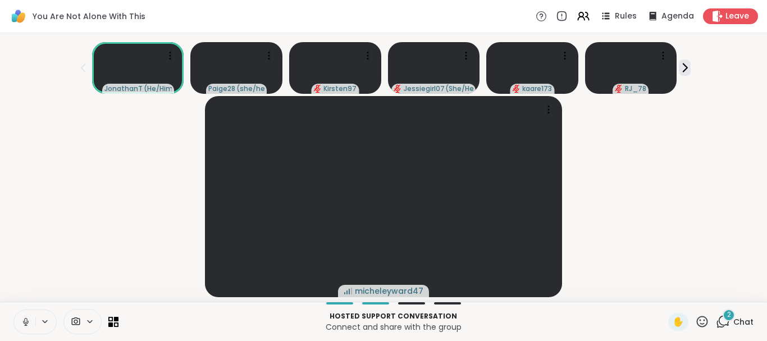
click at [725, 321] on icon at bounding box center [723, 322] width 14 height 14
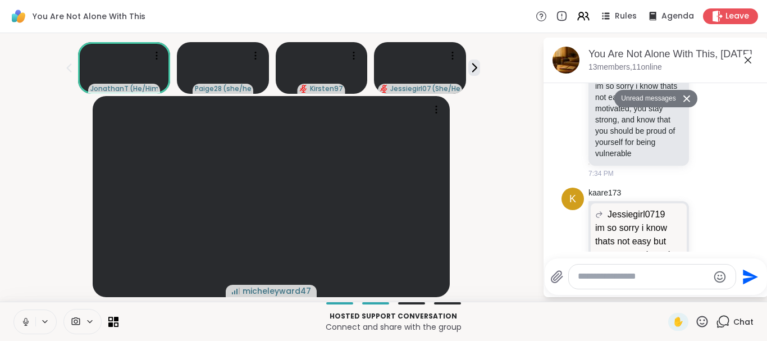
scroll to position [9719, 0]
click at [643, 96] on button "Unread messages" at bounding box center [647, 99] width 65 height 18
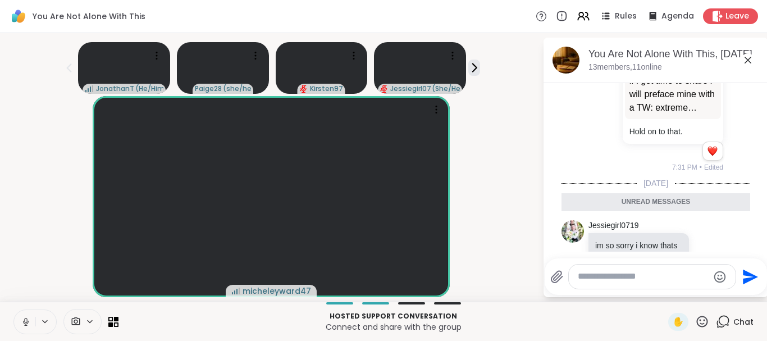
click at [709, 273] on icon at bounding box center [709, 278] width 10 height 11
click at [621, 256] on div "Select Reaction: Heart" at bounding box center [620, 261] width 10 height 10
click at [747, 61] on icon at bounding box center [748, 60] width 7 height 7
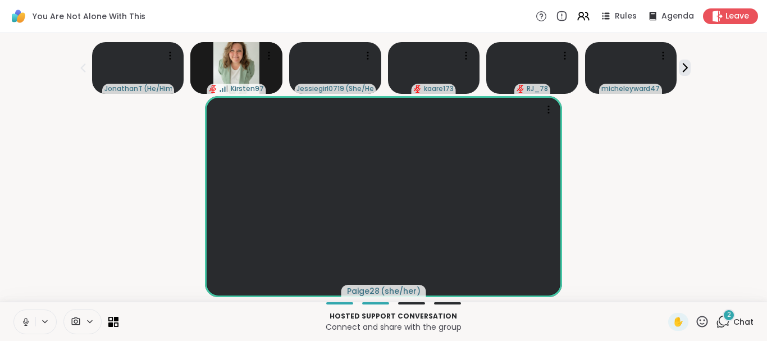
click at [15, 326] on button at bounding box center [24, 322] width 21 height 24
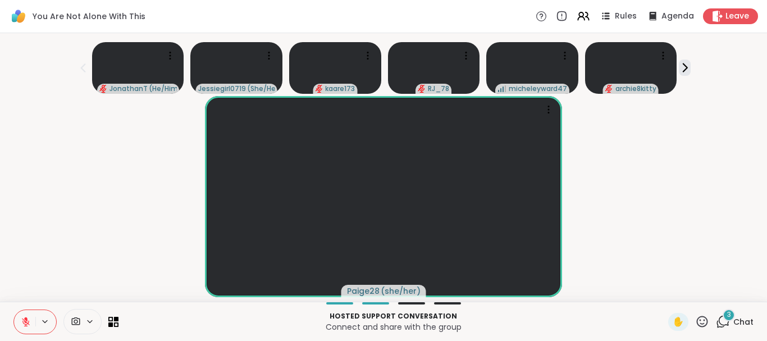
click at [24, 318] on icon at bounding box center [26, 322] width 10 height 10
click at [733, 314] on div "3" at bounding box center [729, 315] width 12 height 12
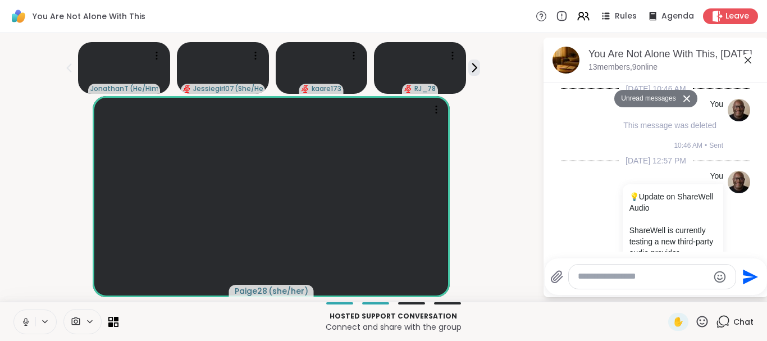
scroll to position [10164, 0]
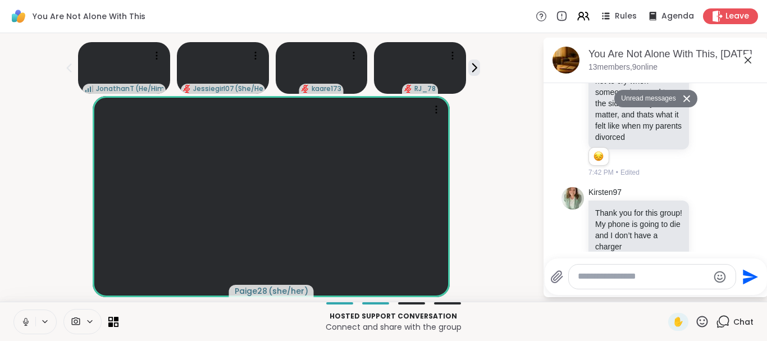
click at [705, 323] on icon at bounding box center [709, 327] width 8 height 8
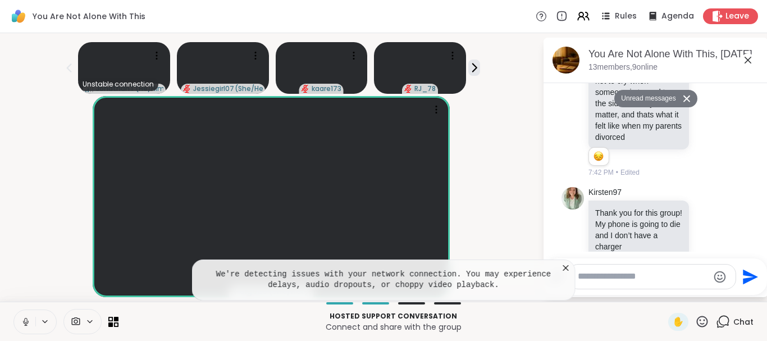
click at [613, 298] on button "Select Reaction: Heart" at bounding box center [619, 309] width 22 height 22
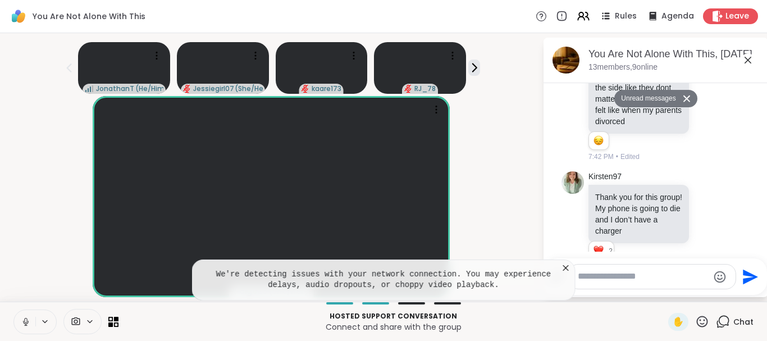
click at [719, 313] on icon at bounding box center [721, 319] width 10 height 13
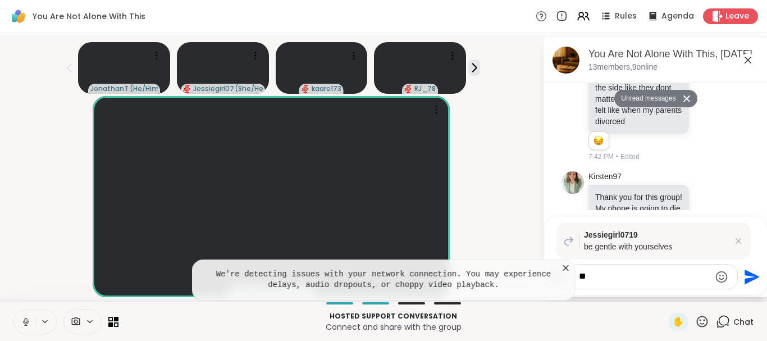
type textarea "*"
type textarea "****"
click at [745, 273] on icon "Send" at bounding box center [752, 276] width 15 height 15
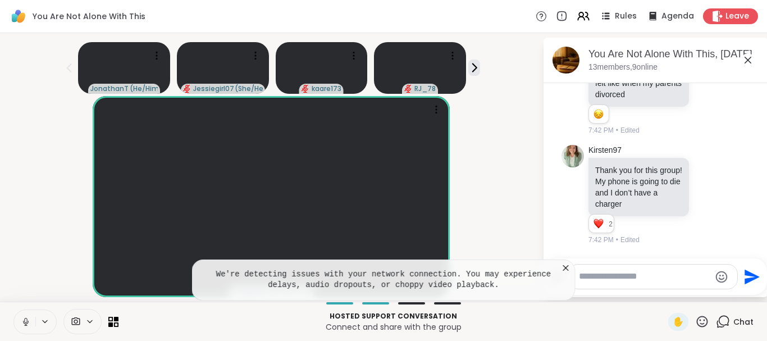
scroll to position [10264, 0]
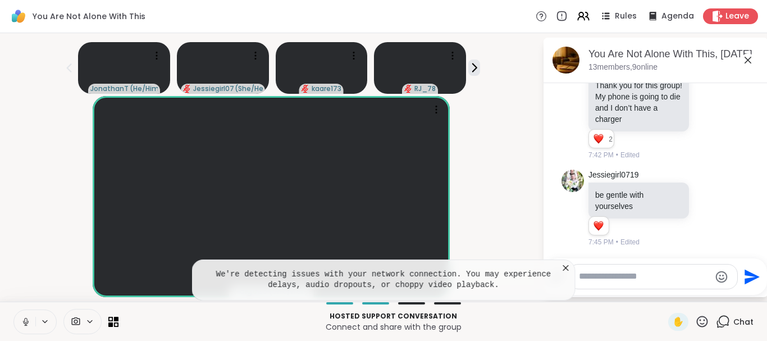
click at [567, 271] on icon at bounding box center [566, 267] width 11 height 11
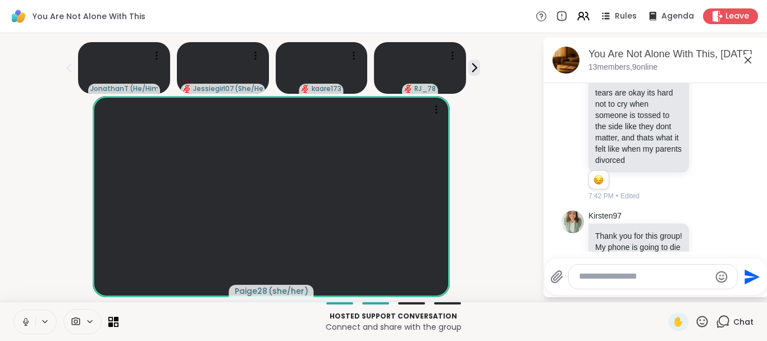
scroll to position [10119, 0]
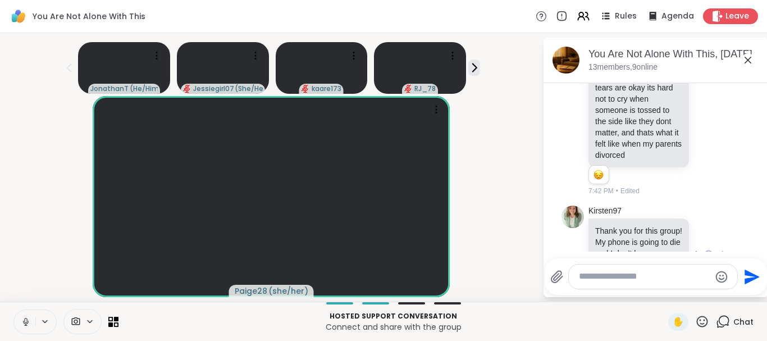
click at [711, 249] on icon at bounding box center [709, 254] width 10 height 11
click at [621, 232] on div "Select Reaction: Heart" at bounding box center [620, 237] width 10 height 10
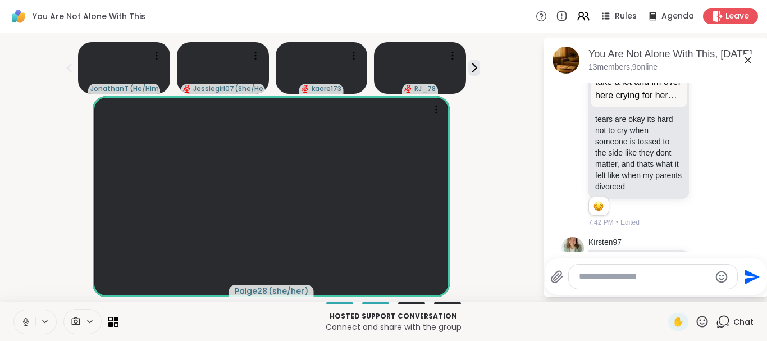
scroll to position [10088, 0]
click at [718, 279] on icon at bounding box center [721, 285] width 10 height 13
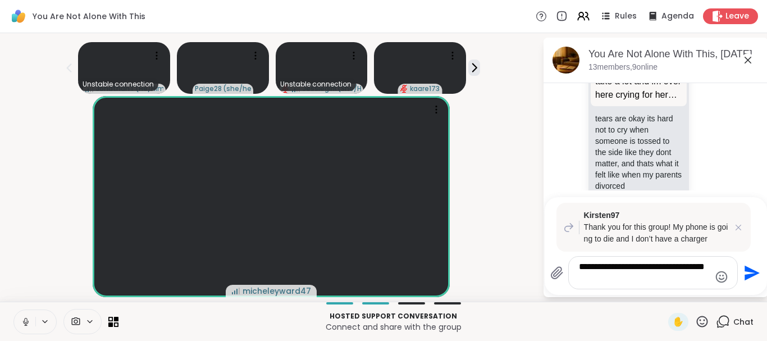
type textarea "**********"
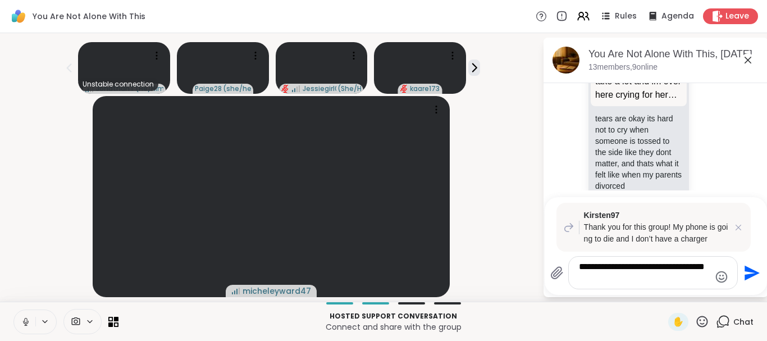
click at [745, 271] on icon "Send" at bounding box center [752, 272] width 15 height 15
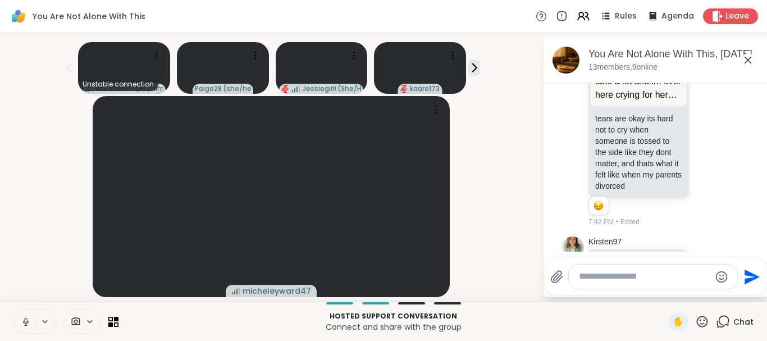
scroll to position [10401, 0]
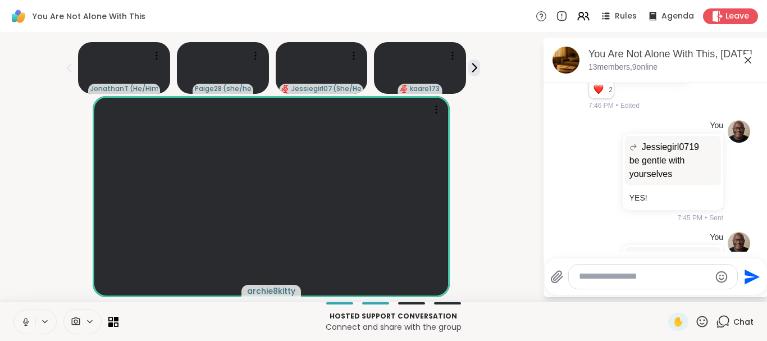
click at [748, 59] on icon at bounding box center [748, 60] width 7 height 7
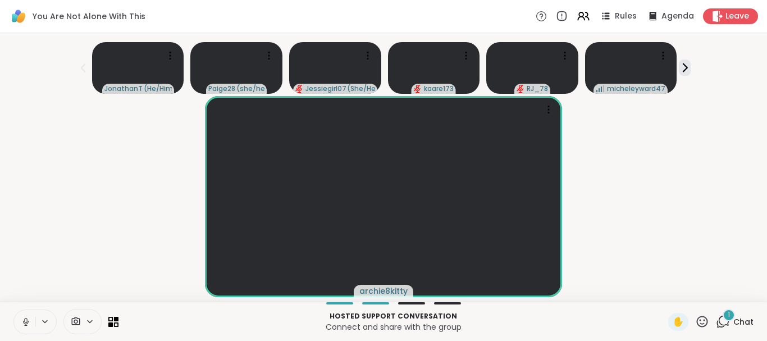
click at [723, 321] on icon at bounding box center [723, 322] width 14 height 14
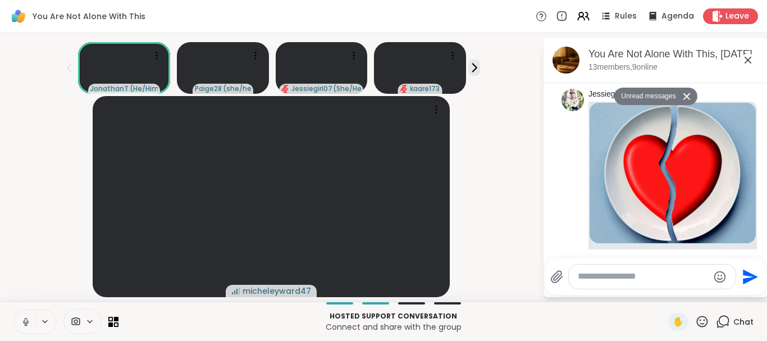
scroll to position [0, 0]
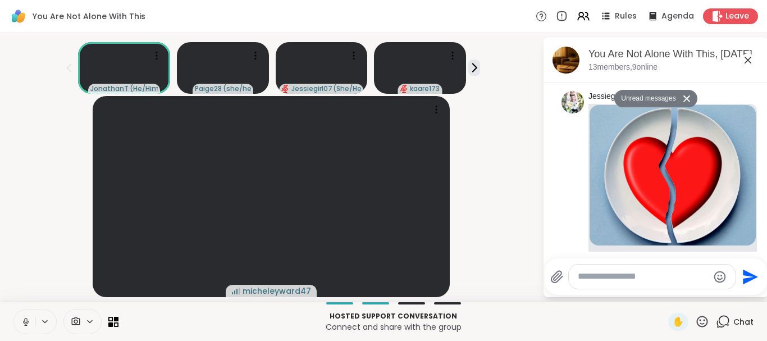
click at [644, 98] on button "Unread messages" at bounding box center [647, 99] width 65 height 18
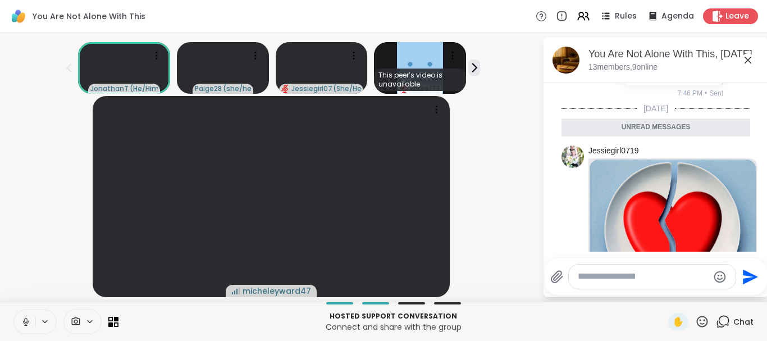
scroll to position [2, 0]
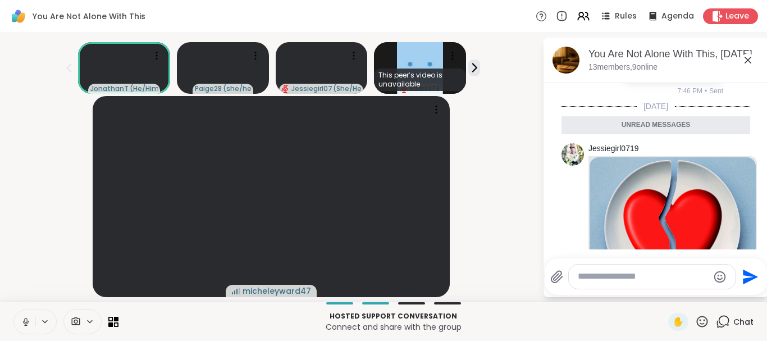
click at [750, 53] on icon at bounding box center [748, 59] width 13 height 13
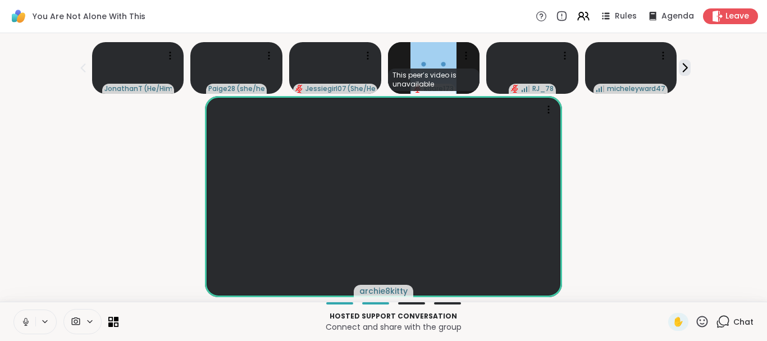
click at [719, 321] on icon at bounding box center [720, 324] width 7 height 7
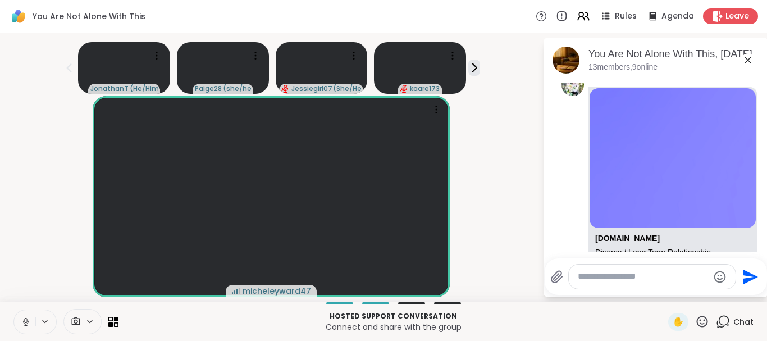
scroll to position [10955, 0]
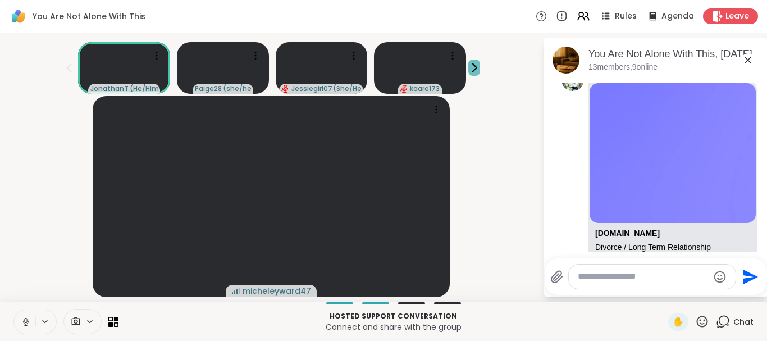
click at [469, 65] on icon at bounding box center [475, 68] width 12 height 12
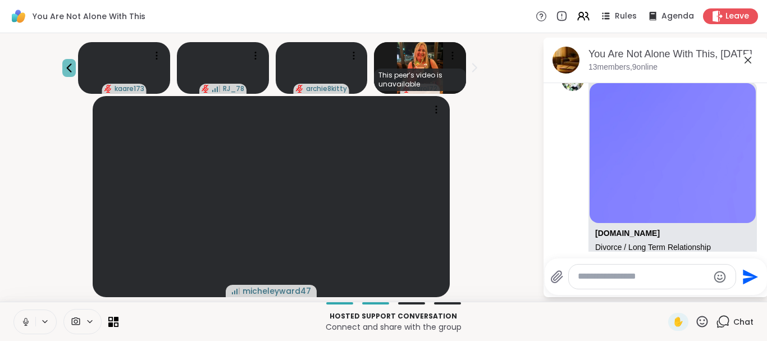
click at [68, 70] on icon at bounding box center [68, 67] width 13 height 13
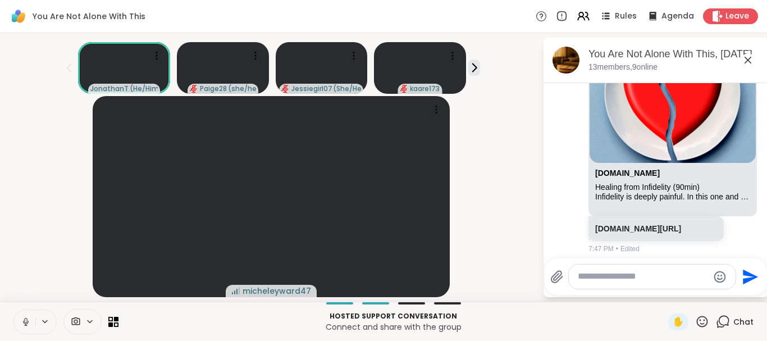
scroll to position [10746, 0]
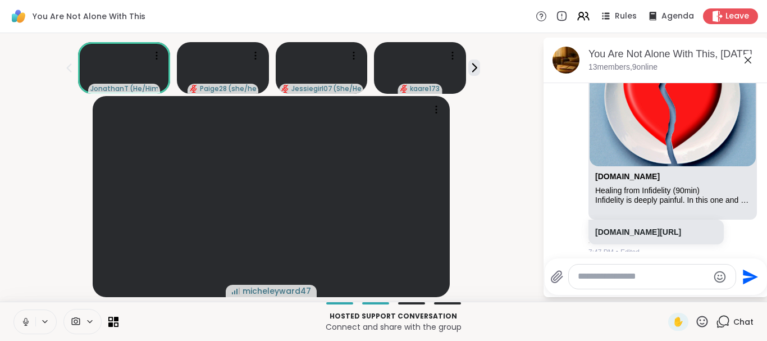
click at [588, 268] on div at bounding box center [652, 277] width 167 height 24
click at [588, 271] on textarea "Type your message" at bounding box center [643, 277] width 131 height 12
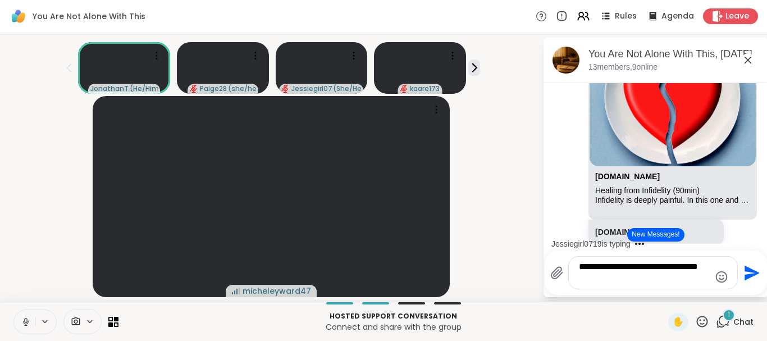
type textarea "**********"
click at [749, 270] on icon "Send" at bounding box center [752, 272] width 15 height 15
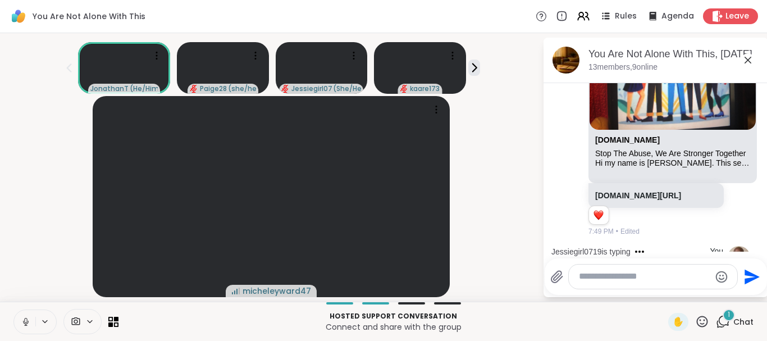
scroll to position [11423, 0]
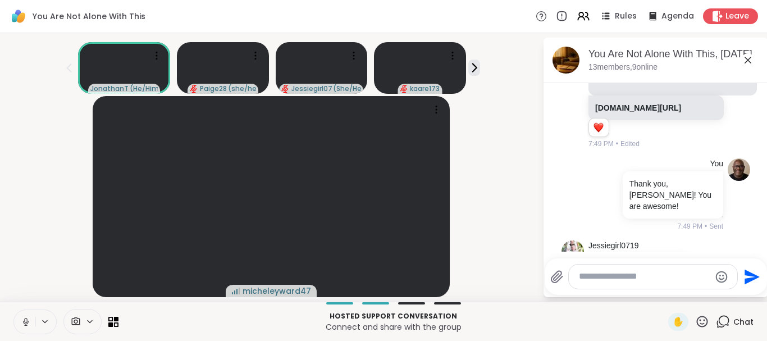
click at [708, 265] on icon at bounding box center [709, 270] width 10 height 11
click at [621, 264] on div "Select Reaction: Heart" at bounding box center [620, 269] width 10 height 10
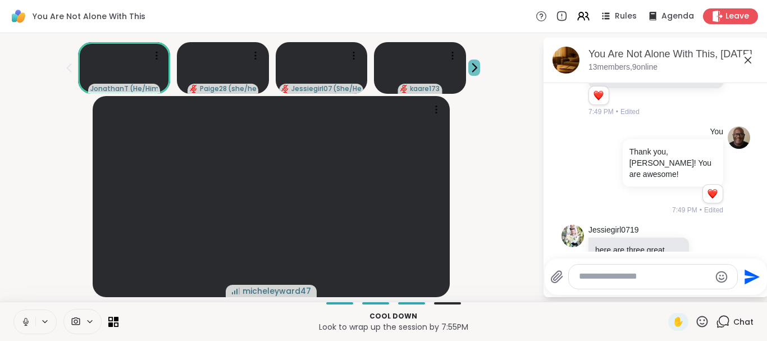
click at [476, 67] on icon at bounding box center [474, 68] width 4 height 8
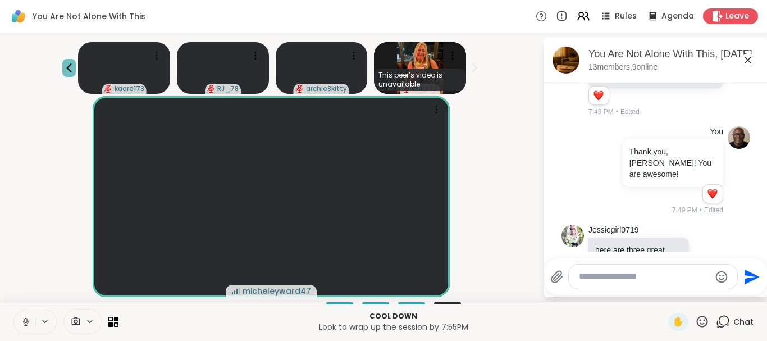
click at [70, 68] on icon at bounding box center [68, 67] width 13 height 13
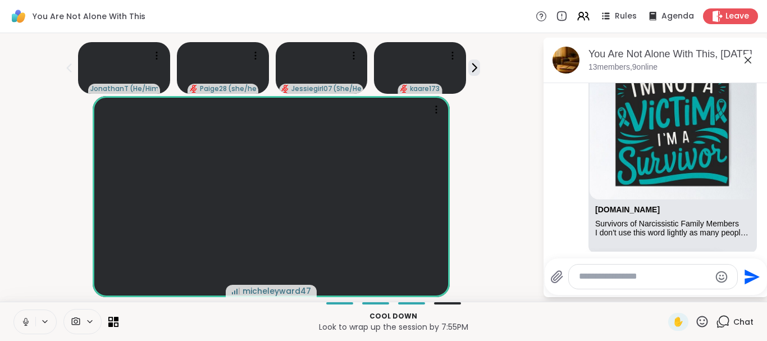
scroll to position [11732, 0]
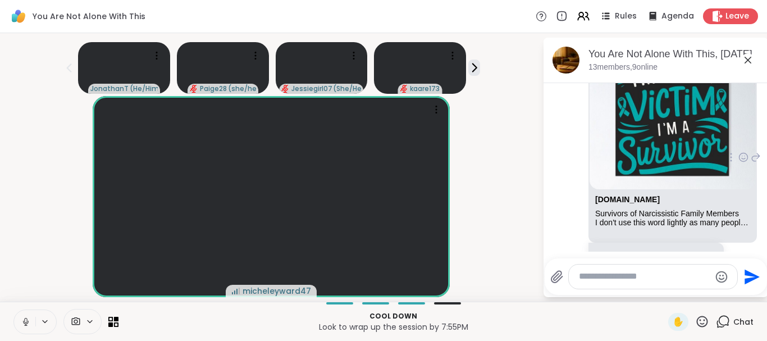
click at [742, 158] on icon at bounding box center [743, 158] width 3 height 1
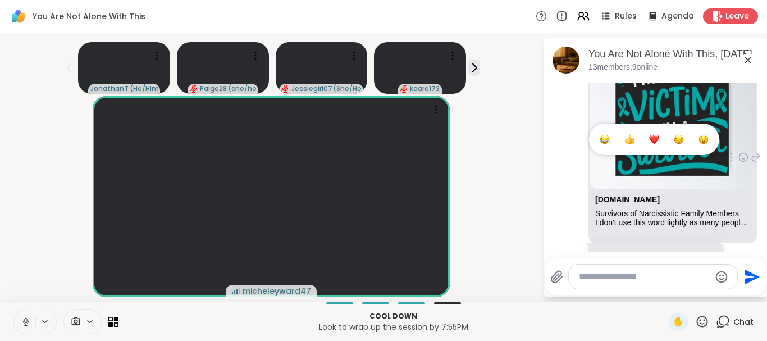
click at [657, 134] on div "Select Reaction: Heart" at bounding box center [654, 139] width 10 height 10
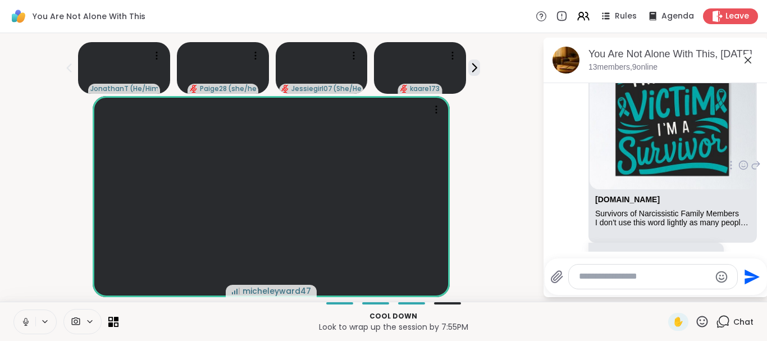
scroll to position [11748, 0]
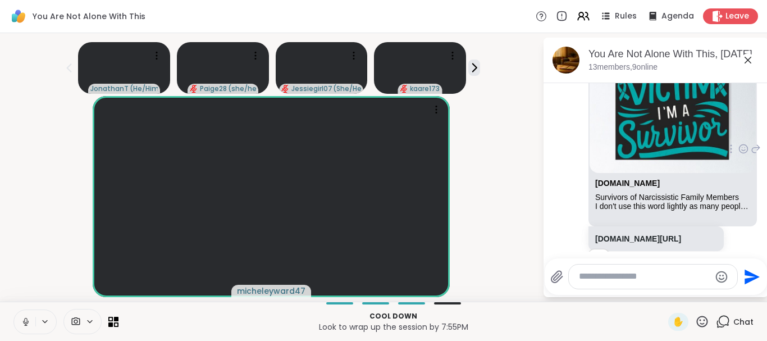
click at [745, 59] on icon at bounding box center [748, 59] width 13 height 13
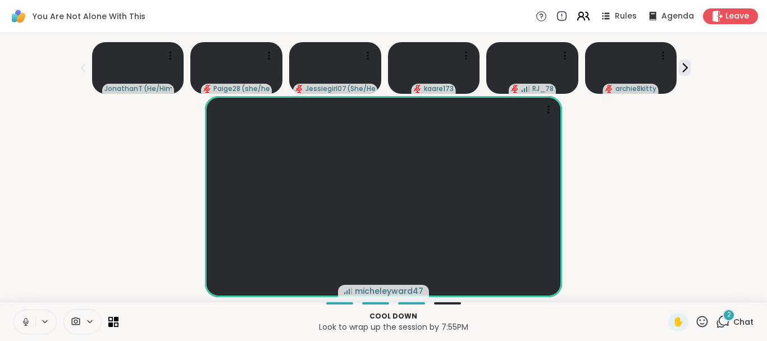
click at [583, 17] on icon at bounding box center [583, 16] width 14 height 14
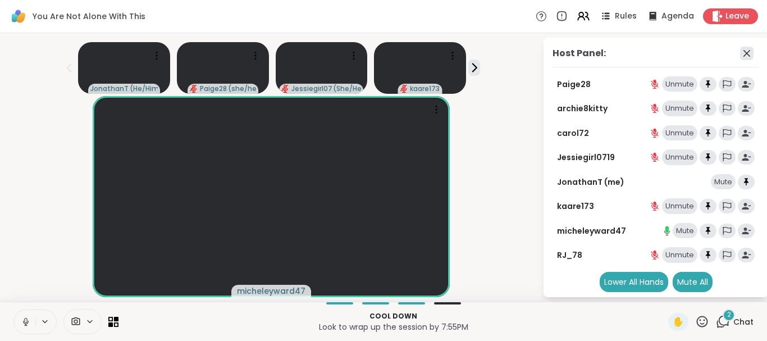
click at [746, 57] on icon at bounding box center [746, 53] width 13 height 13
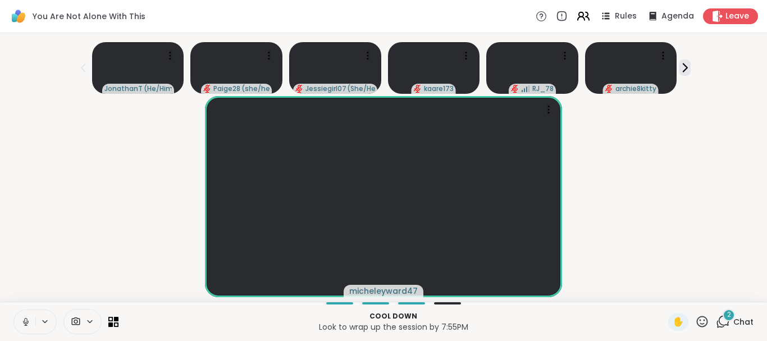
click at [585, 14] on icon at bounding box center [583, 16] width 14 height 14
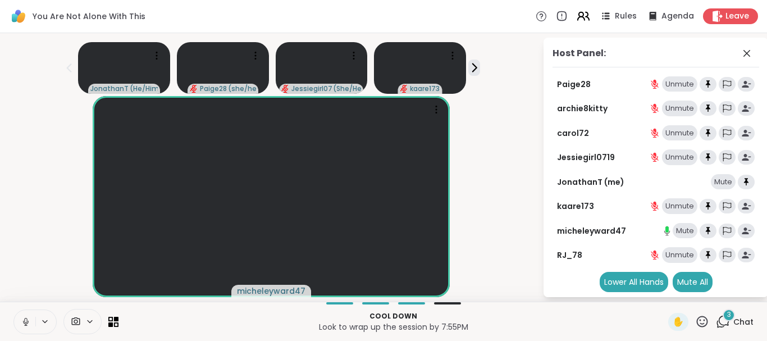
click at [585, 14] on icon at bounding box center [583, 16] width 14 height 14
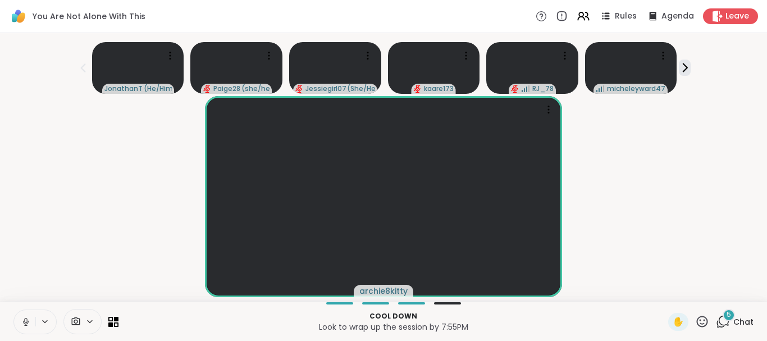
click at [730, 311] on span "5" at bounding box center [729, 315] width 4 height 10
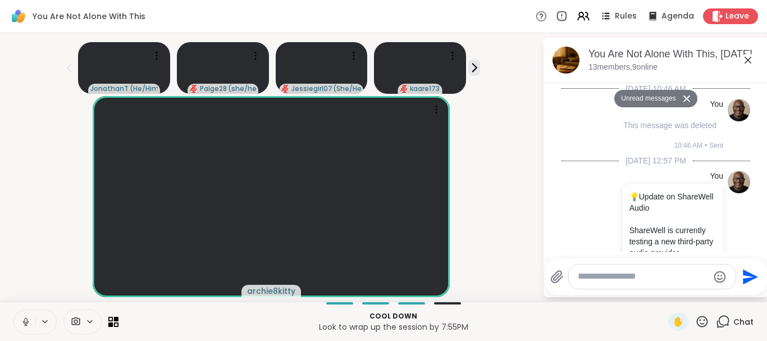
scroll to position [12954, 0]
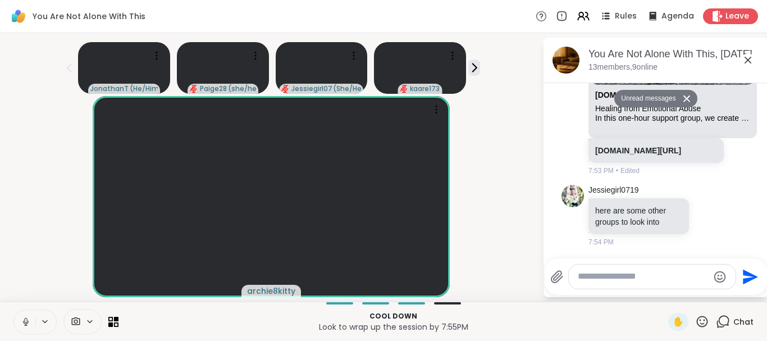
click at [640, 101] on button "Unread messages" at bounding box center [647, 99] width 65 height 18
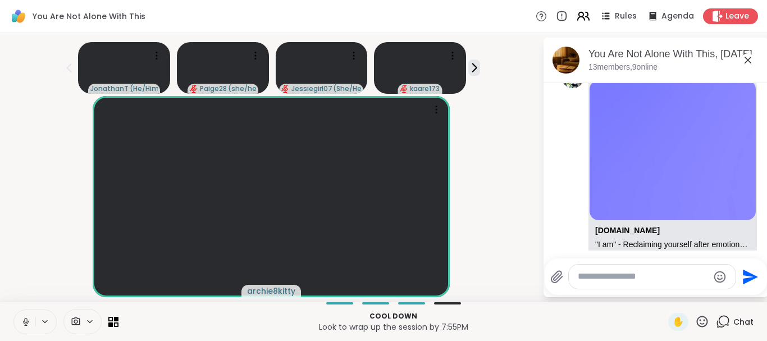
click at [587, 17] on icon at bounding box center [583, 16] width 14 height 14
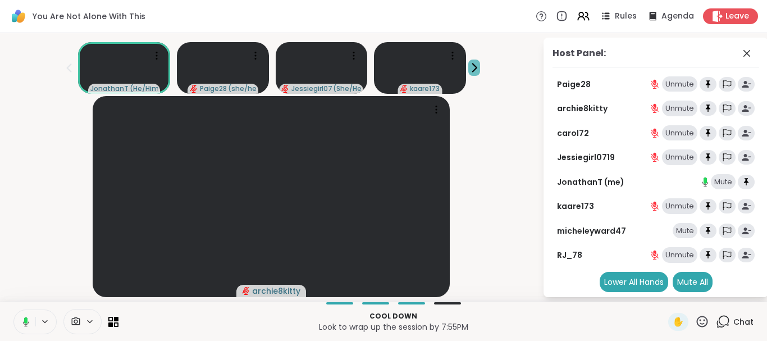
click at [475, 69] on icon at bounding box center [474, 68] width 4 height 8
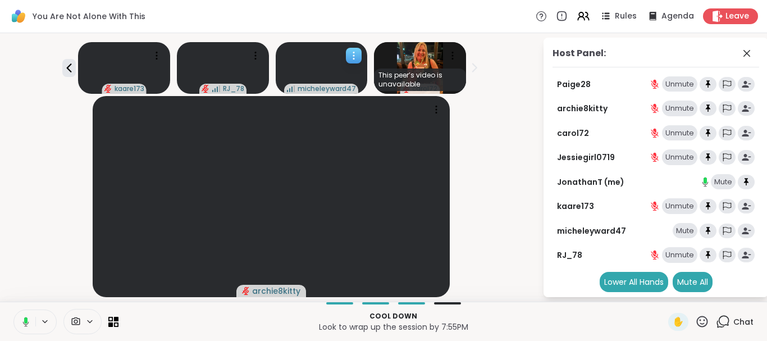
click at [349, 52] on icon at bounding box center [353, 55] width 11 height 11
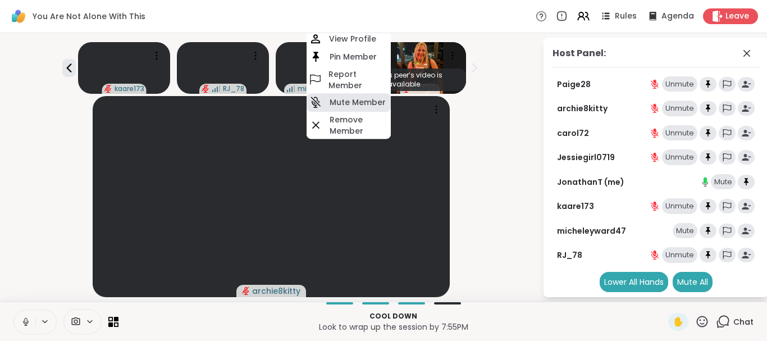
click at [337, 103] on h4 "Mute Member" at bounding box center [358, 102] width 56 height 11
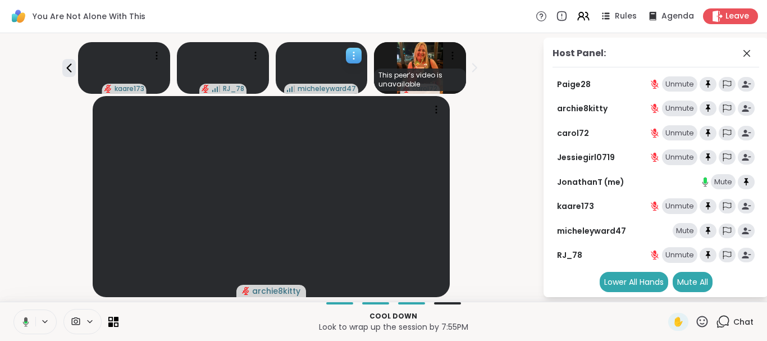
click at [355, 49] on div at bounding box center [354, 56] width 16 height 16
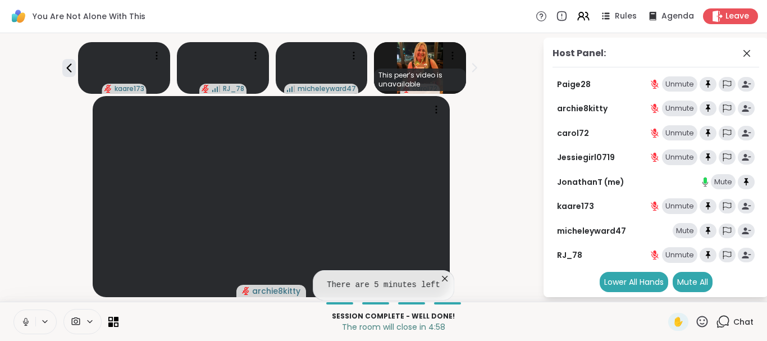
click at [498, 231] on div "archie8kitty" at bounding box center [271, 196] width 529 height 201
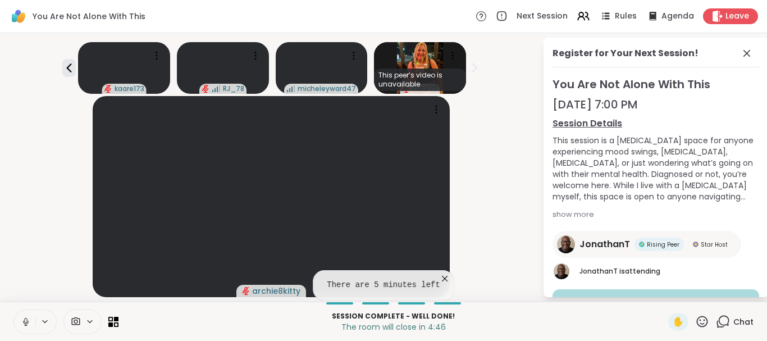
click at [439, 279] on icon at bounding box center [444, 278] width 11 height 11
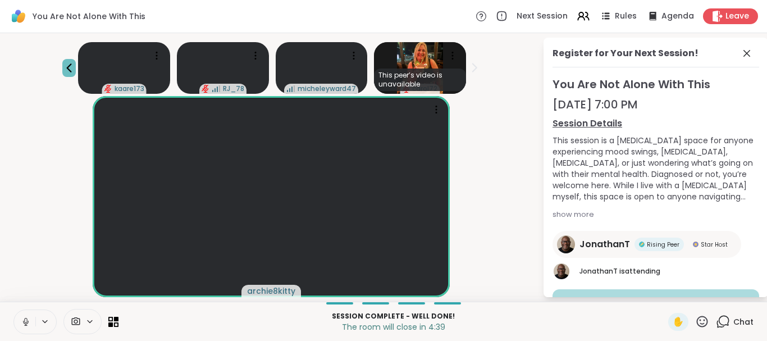
click at [69, 64] on icon at bounding box center [68, 67] width 13 height 13
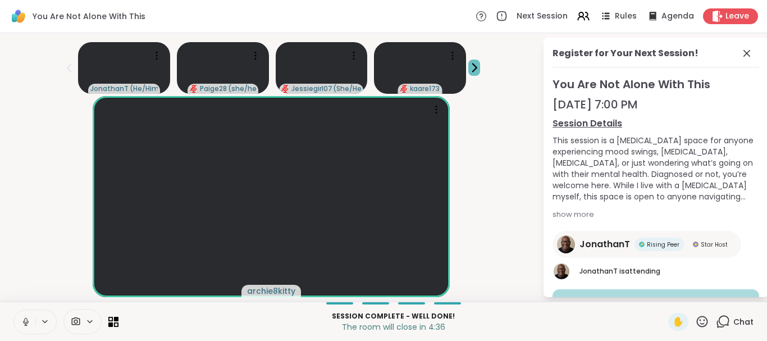
click at [476, 64] on icon at bounding box center [475, 68] width 12 height 12
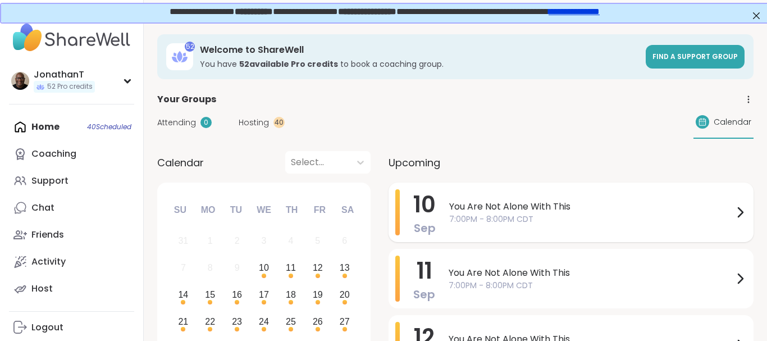
click at [542, 204] on span "You Are Not Alone With This" at bounding box center [591, 206] width 284 height 13
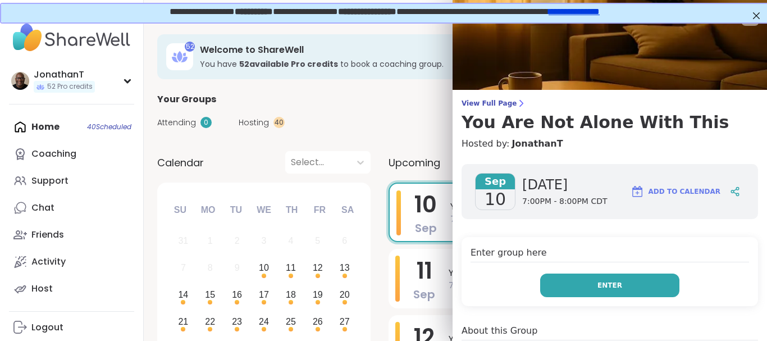
click at [598, 295] on button "Enter" at bounding box center [609, 286] width 139 height 24
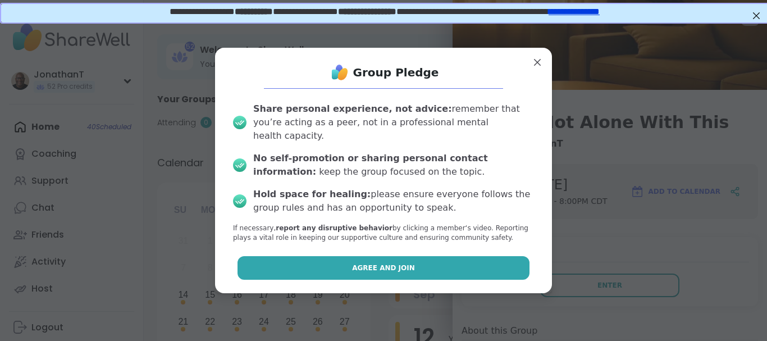
click at [453, 261] on button "Agree and Join" at bounding box center [384, 268] width 293 height 24
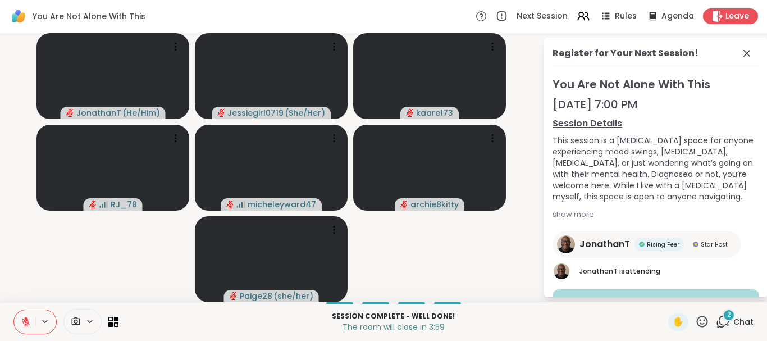
click at [29, 327] on button at bounding box center [24, 322] width 21 height 24
click at [742, 49] on icon at bounding box center [746, 53] width 13 height 13
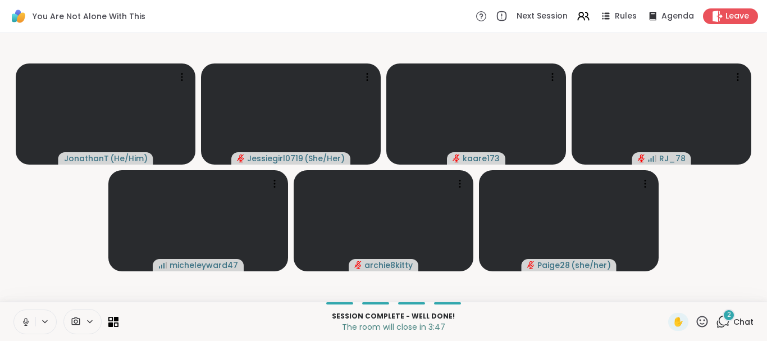
click at [727, 323] on icon at bounding box center [723, 322] width 14 height 14
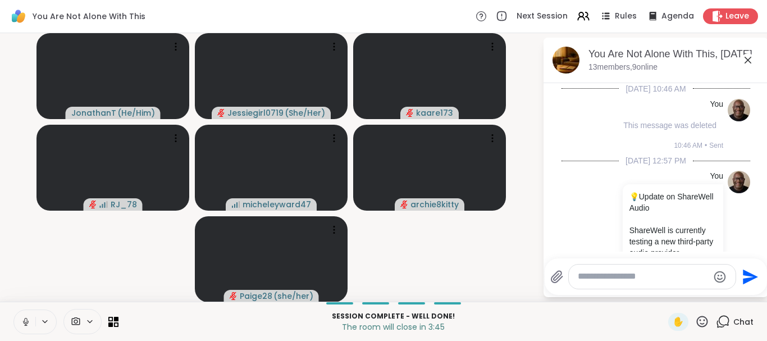
scroll to position [13111, 0]
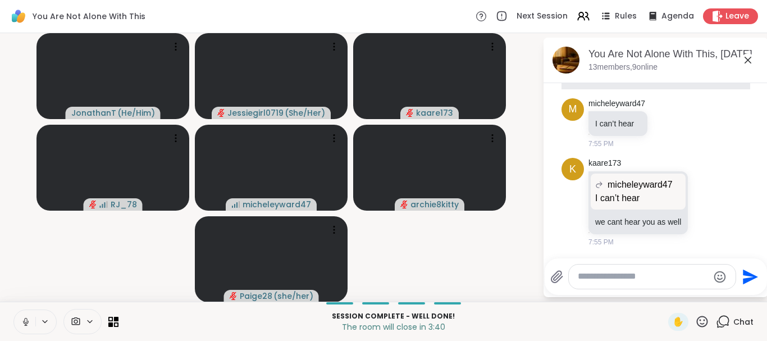
click at [628, 284] on div at bounding box center [652, 277] width 167 height 24
click at [626, 276] on textarea "Type your message" at bounding box center [643, 277] width 131 height 12
click at [333, 143] on icon at bounding box center [334, 138] width 11 height 11
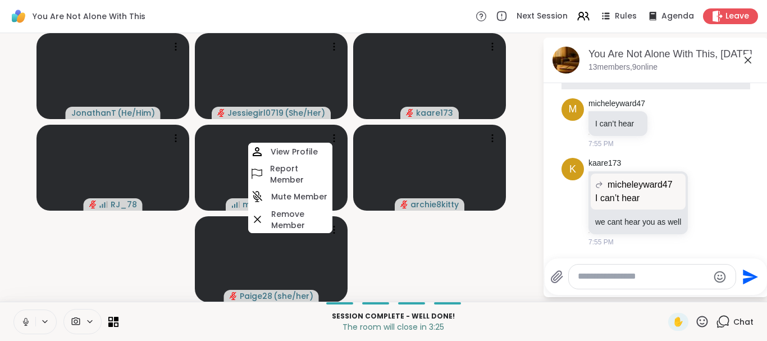
click at [624, 271] on div at bounding box center [652, 277] width 167 height 24
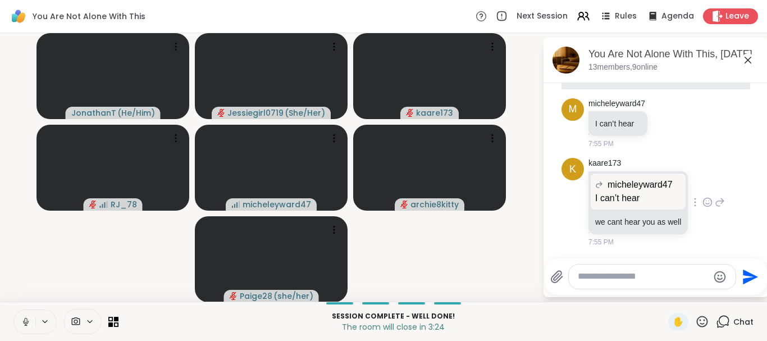
click at [652, 200] on p "I can’t hear" at bounding box center [638, 198] width 86 height 13
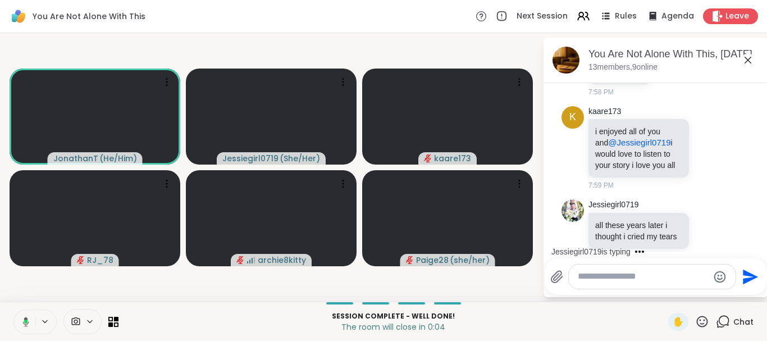
scroll to position [13699, 0]
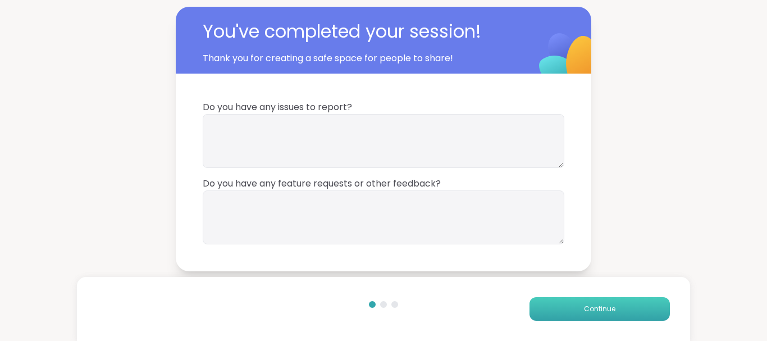
click at [614, 305] on span "Continue" at bounding box center [599, 309] width 31 height 10
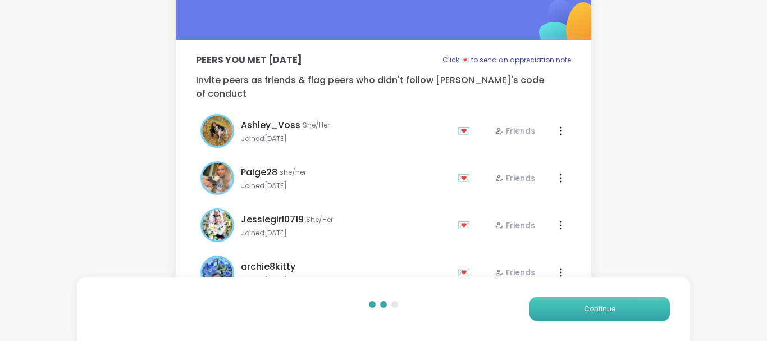
scroll to position [67, 0]
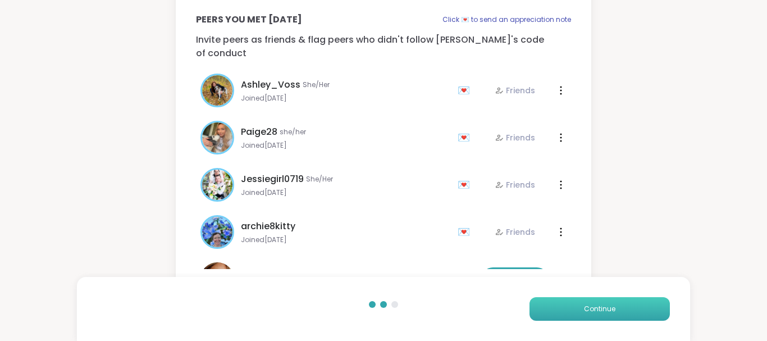
click at [569, 319] on button "Continue" at bounding box center [600, 309] width 140 height 24
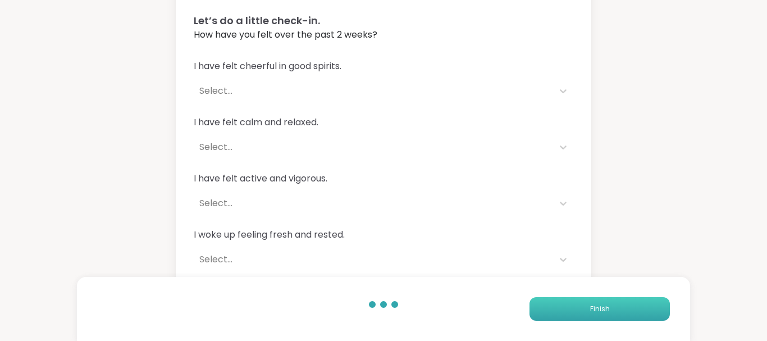
scroll to position [72, 0]
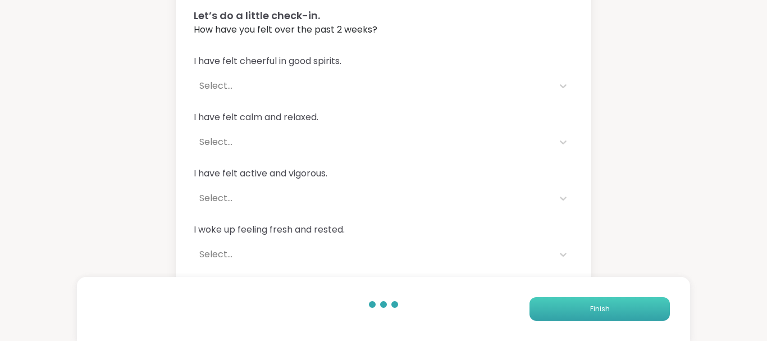
click at [588, 315] on button "Finish" at bounding box center [600, 309] width 140 height 24
